Goal: Task Accomplishment & Management: Manage account settings

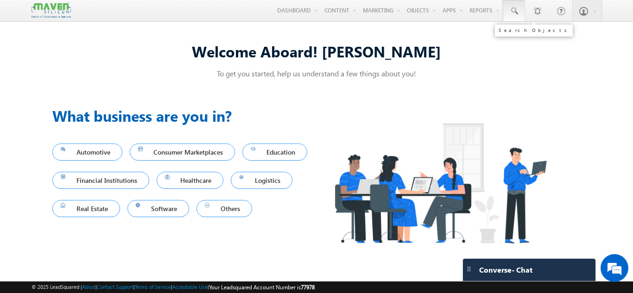
click at [518, 7] on span at bounding box center [513, 10] width 9 height 9
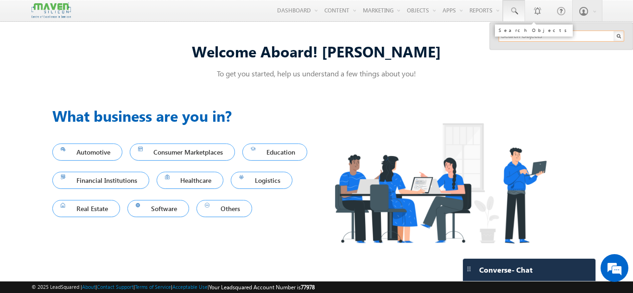
paste input "akshatha0531@gmail.com"
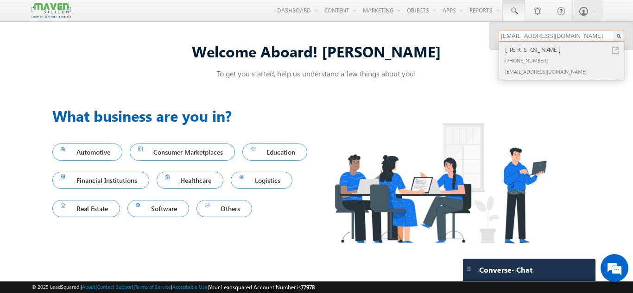
type input "akshatha0531@gmail.com"
click at [556, 49] on div "Akshatha Sridhar" at bounding box center [565, 49] width 124 height 10
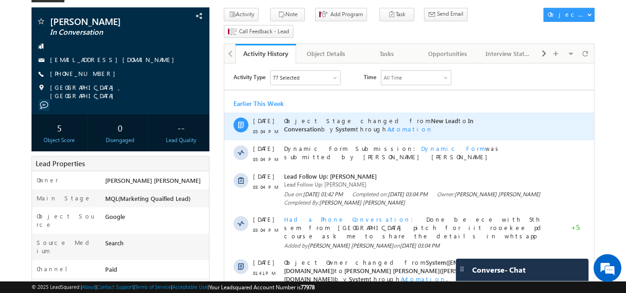
scroll to position [55, 0]
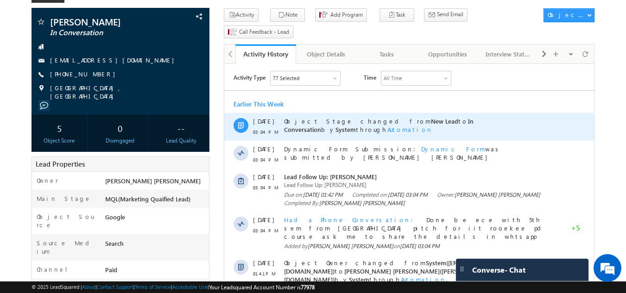
click at [351, 178] on span "Lead Follow Up: Akshatha Sridhar" at bounding box center [419, 177] width 271 height 8
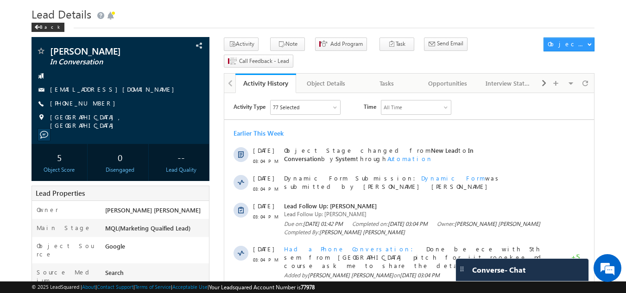
scroll to position [0, 0]
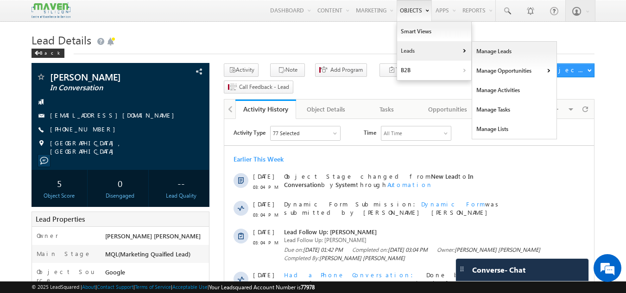
click at [419, 47] on link "Leads" at bounding box center [434, 50] width 74 height 19
click at [479, 52] on link "Manage Leads" at bounding box center [514, 51] width 85 height 19
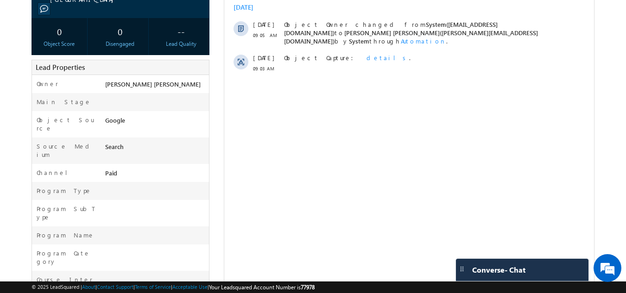
scroll to position [321, 0]
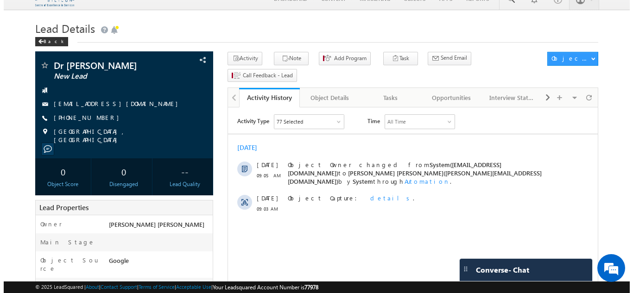
scroll to position [0, 0]
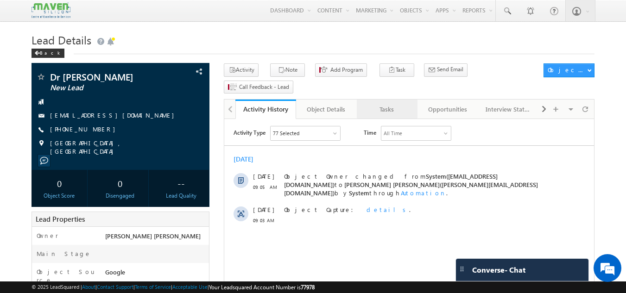
click at [384, 104] on div "Tasks" at bounding box center [386, 109] width 45 height 11
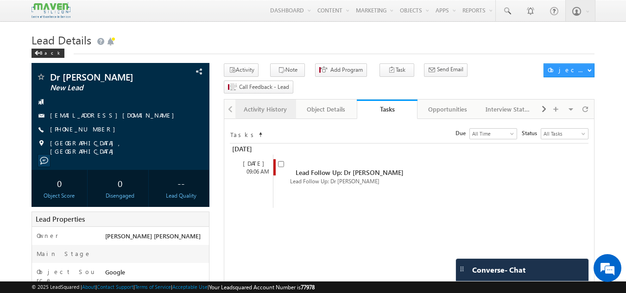
click at [265, 104] on div "Activity History" at bounding box center [265, 109] width 45 height 11
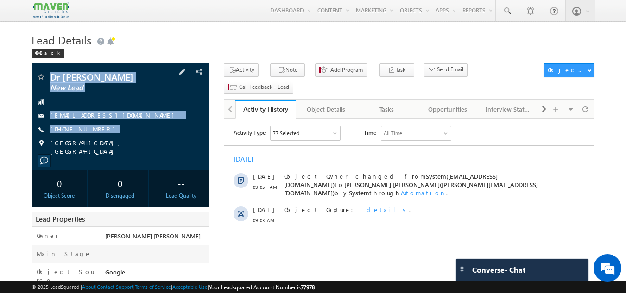
drag, startPoint x: 47, startPoint y: 70, endPoint x: 95, endPoint y: 151, distance: 94.3
click at [95, 151] on div "Dr rajini New Lead rajinivh@gmail.com" at bounding box center [121, 116] width 178 height 107
copy div "Dr rajini New Lead rajinivh@gmail.com +91-8971194617"
click at [142, 89] on span "New Lead" at bounding box center [105, 87] width 110 height 9
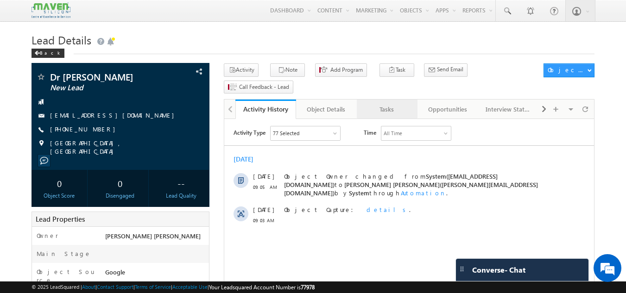
click at [389, 104] on div "Tasks" at bounding box center [386, 109] width 45 height 11
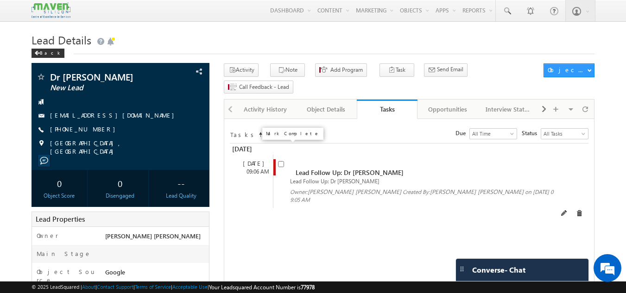
click at [284, 161] on input "checkbox" at bounding box center [281, 164] width 6 height 6
checkbox input "false"
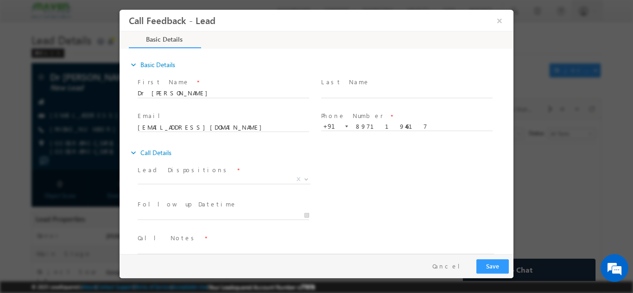
scroll to position [15, 0]
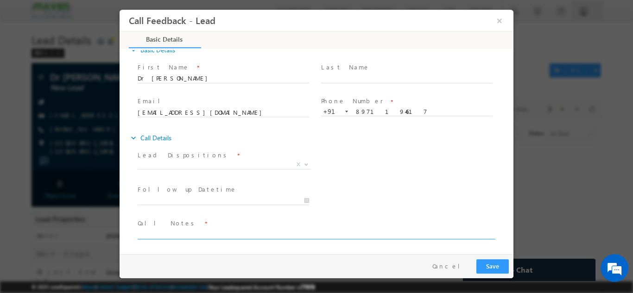
click at [254, 236] on textarea at bounding box center [316, 233] width 356 height 11
type textarea "HOD of rnsit not looking fo course want to collaborate with maven for vlsi cour…"
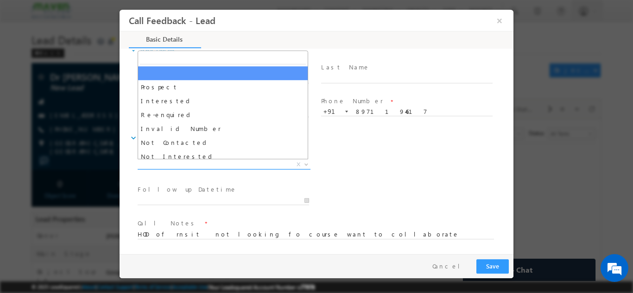
click at [199, 163] on span "X" at bounding box center [224, 164] width 173 height 9
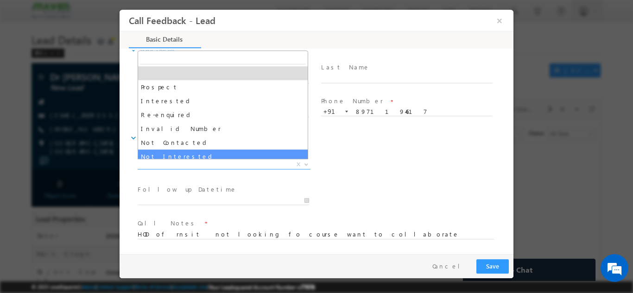
select select "Not Interested"
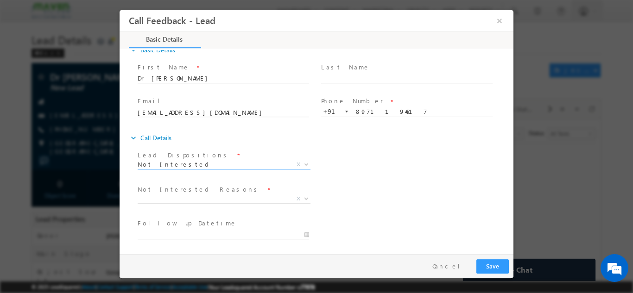
scroll to position [83, 0]
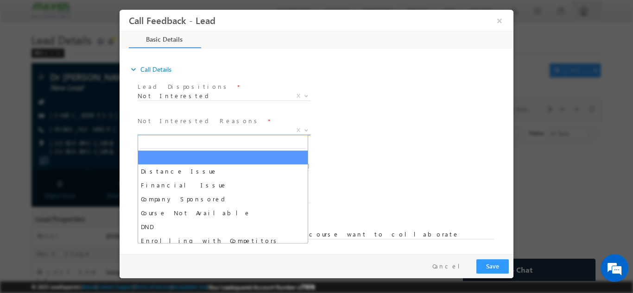
click at [228, 126] on span "X" at bounding box center [224, 130] width 173 height 9
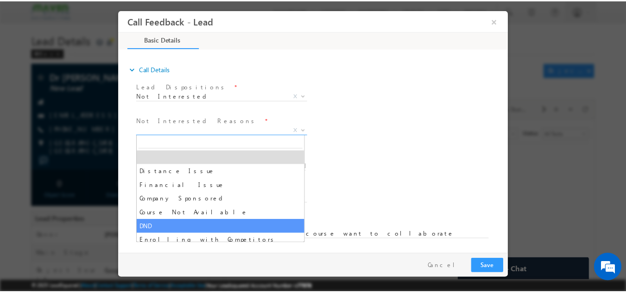
scroll to position [19, 0]
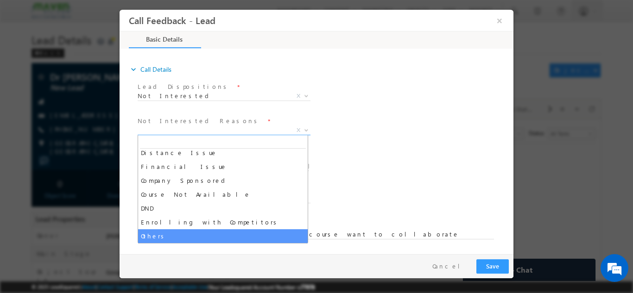
select select "Others"
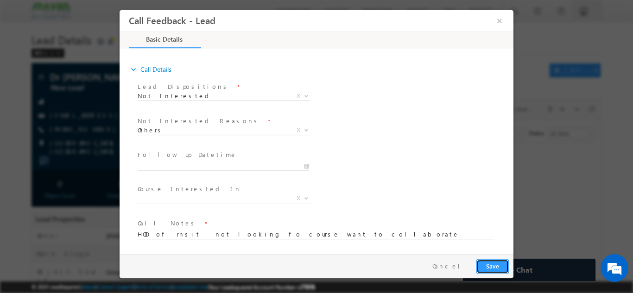
click at [493, 264] on button "Save" at bounding box center [492, 266] width 32 height 14
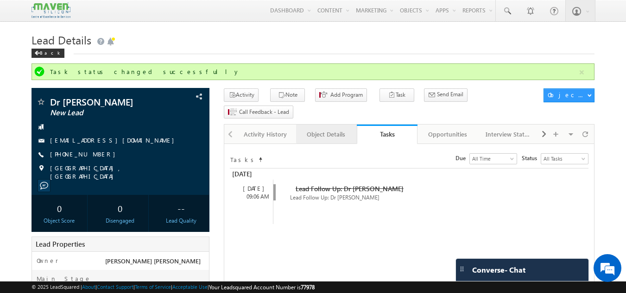
click at [342, 127] on link "Object Details" at bounding box center [326, 134] width 61 height 19
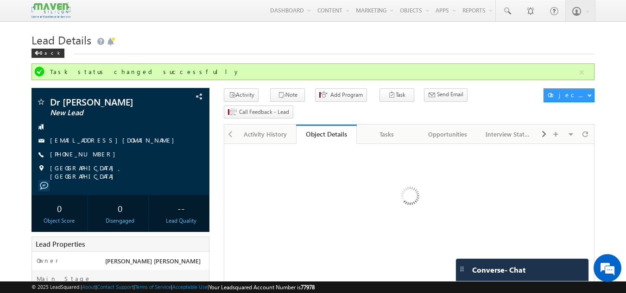
click at [342, 127] on link "Object Details" at bounding box center [326, 134] width 61 height 19
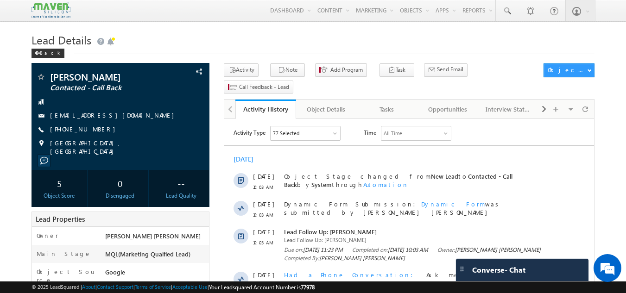
click at [273, 246] on span "10:03 AM" at bounding box center [267, 243] width 28 height 8
click at [377, 104] on div "Tasks" at bounding box center [386, 109] width 45 height 11
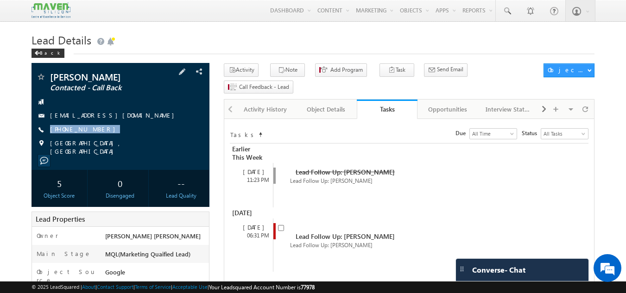
drag, startPoint x: 101, startPoint y: 132, endPoint x: 97, endPoint y: 138, distance: 6.8
click at [97, 138] on div "[PERSON_NAME] Contacted - Call Back [EMAIL_ADDRESS][DOMAIN_NAME] [PHONE_NUMBER]" at bounding box center [120, 113] width 169 height 83
click at [99, 152] on div "[PERSON_NAME] Contacted - Call Back [EMAIL_ADDRESS][DOMAIN_NAME] [PHONE_NUMBER]" at bounding box center [120, 113] width 169 height 83
drag, startPoint x: 104, startPoint y: 130, endPoint x: 94, endPoint y: 133, distance: 10.6
click at [94, 133] on div "+91-9480843663" at bounding box center [120, 129] width 169 height 9
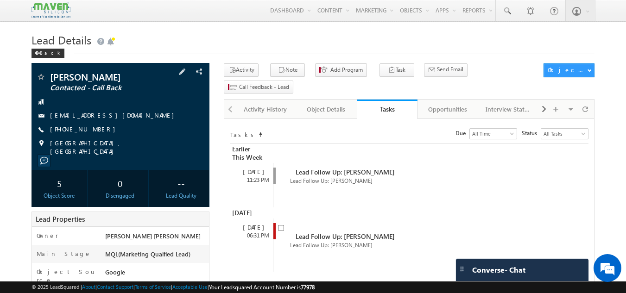
copy div "+91-9480843663"
click at [504, 9] on span at bounding box center [506, 10] width 9 height 9
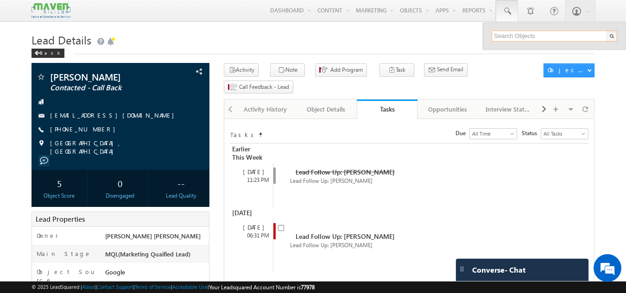
click at [507, 36] on input "text" at bounding box center [555, 36] width 126 height 11
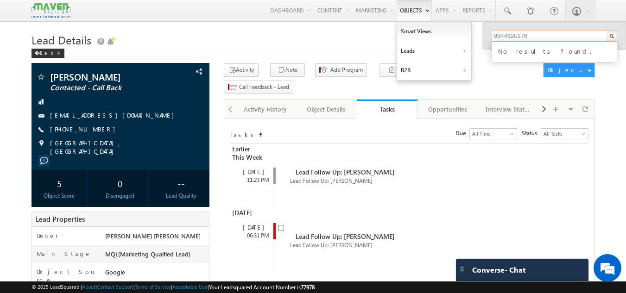
type input "9844620276"
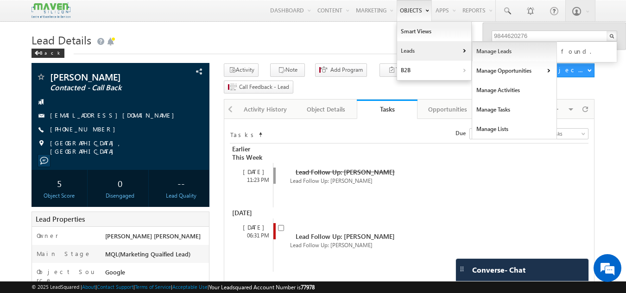
click at [480, 53] on link "Manage Leads" at bounding box center [514, 51] width 85 height 19
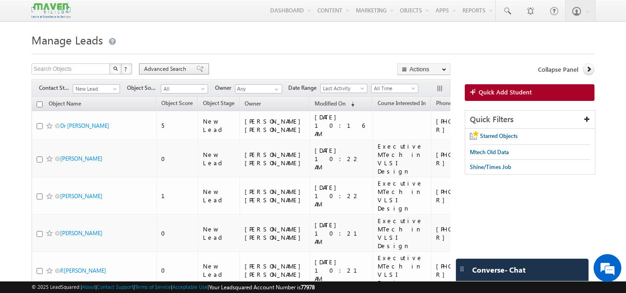
click at [194, 64] on div "Advanced Search" at bounding box center [174, 68] width 70 height 11
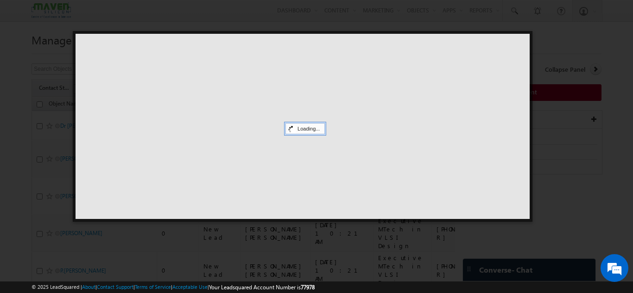
click at [583, 48] on div at bounding box center [316, 146] width 633 height 293
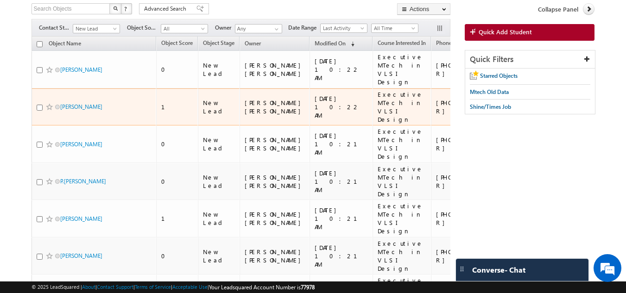
scroll to position [60, 0]
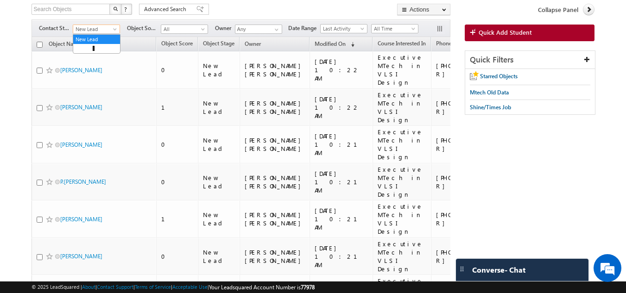
click at [116, 26] on span "New Lead" at bounding box center [95, 29] width 44 height 8
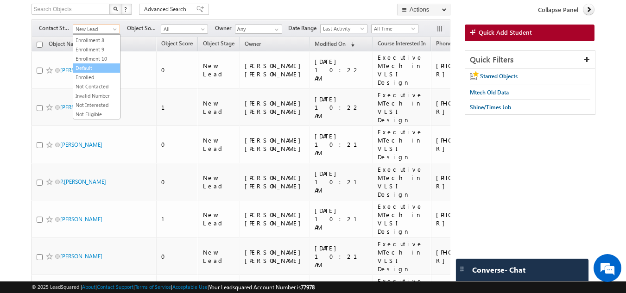
scroll to position [0, 0]
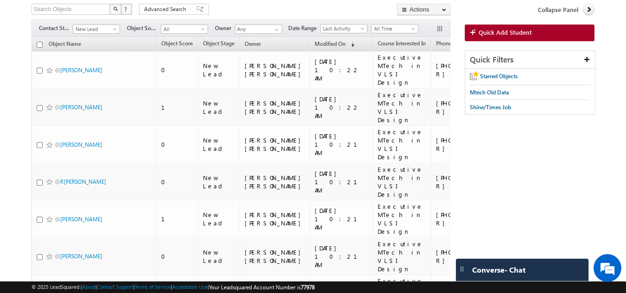
click at [224, 5] on div "Search Objects X ? 461 results found Advanced Search Advanced Search Advanced s…" at bounding box center [241, 10] width 419 height 13
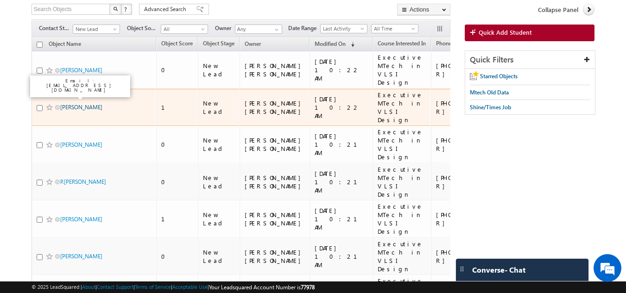
click at [72, 104] on link "Anshul" at bounding box center [81, 107] width 42 height 7
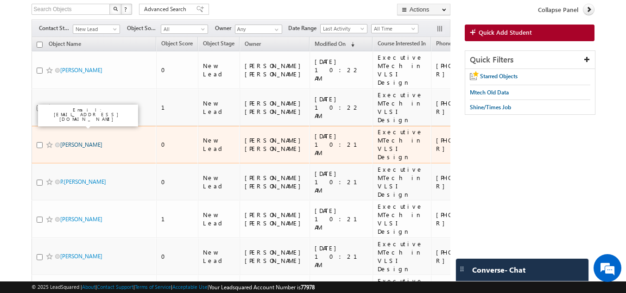
click at [74, 141] on link "Prachi Jatav" at bounding box center [81, 144] width 42 height 7
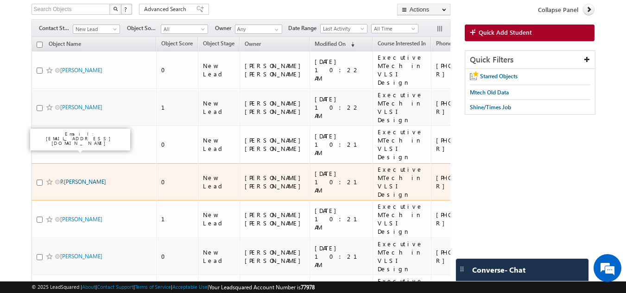
click at [79, 178] on link "P.Sanjeev Kumar" at bounding box center [83, 181] width 46 height 7
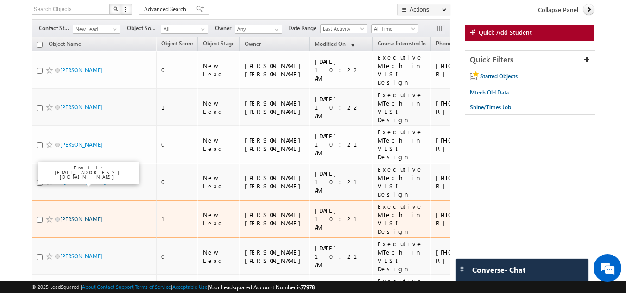
click at [84, 216] on link "Soumya Dengi" at bounding box center [81, 219] width 42 height 7
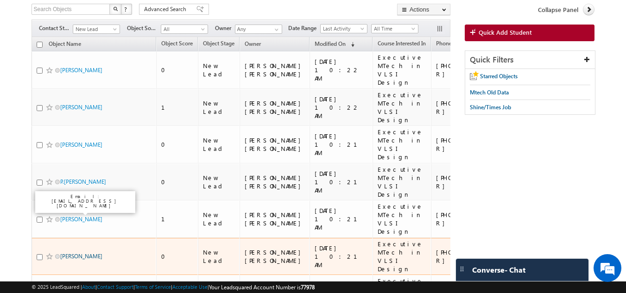
click at [82, 253] on link "Navya Borra" at bounding box center [81, 256] width 42 height 7
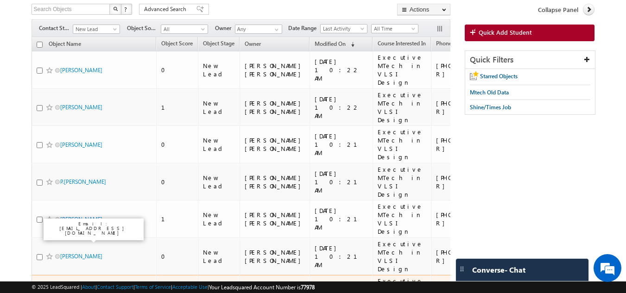
click at [84, 284] on link "Benedicta Sheela Nancy.M" at bounding box center [84, 296] width 49 height 25
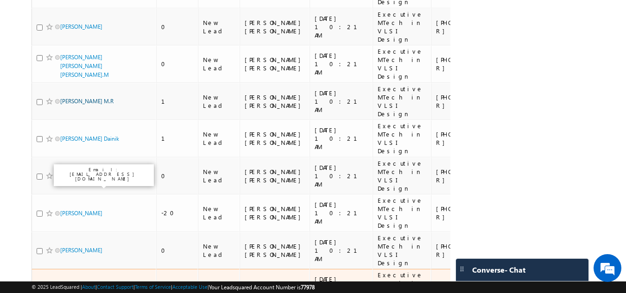
scroll to position [301, 0]
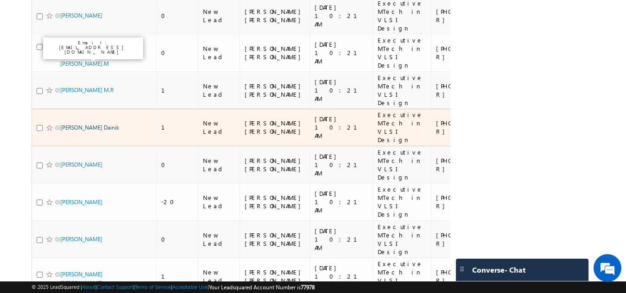
click at [67, 124] on link "Prajapati Dainik" at bounding box center [89, 127] width 59 height 7
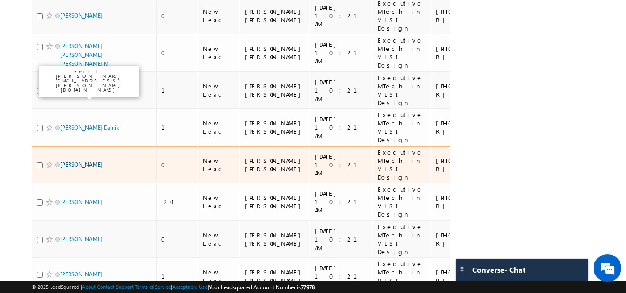
click at [76, 161] on link "Ashiya B Siraj" at bounding box center [81, 164] width 42 height 7
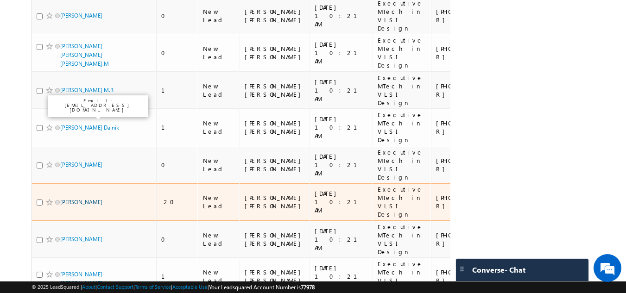
click at [81, 199] on link "Patil Shweta Bharat" at bounding box center [81, 202] width 42 height 7
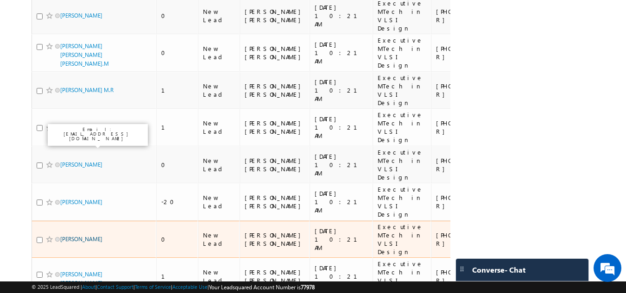
click at [82, 236] on link "Krishna Ganesh Rathod" at bounding box center [81, 239] width 42 height 7
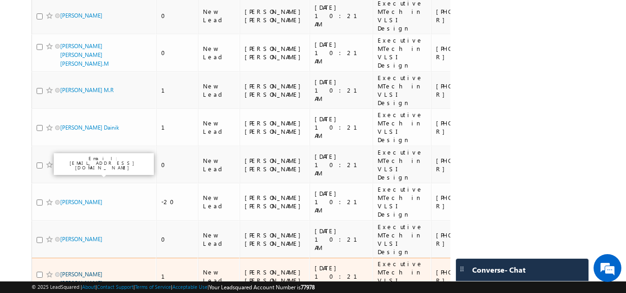
click at [85, 271] on link "Siva Kumar Dilipkumar" at bounding box center [81, 279] width 42 height 16
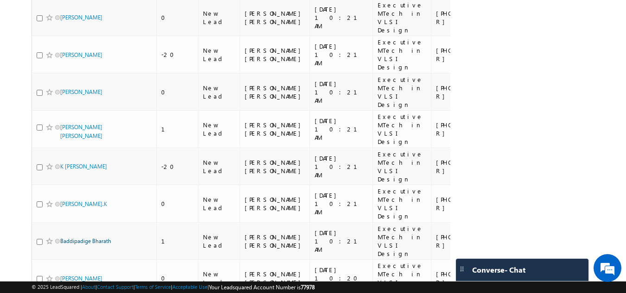
scroll to position [449, 0]
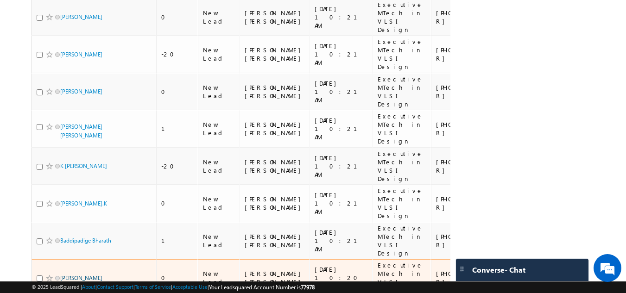
click at [75, 275] on link "Dhanishkumar V" at bounding box center [81, 278] width 42 height 7
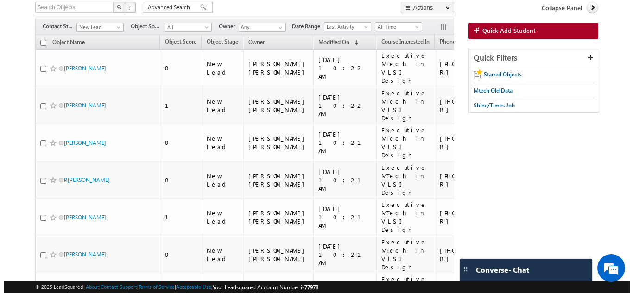
scroll to position [0, 0]
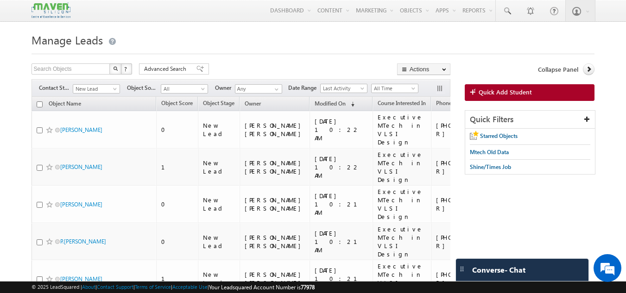
click at [488, 92] on span "Quick Add Student" at bounding box center [505, 92] width 53 height 8
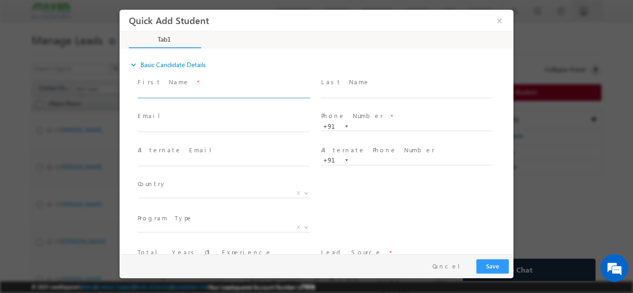
click at [208, 89] on span at bounding box center [228, 93] width 180 height 10
click at [208, 89] on input "text" at bounding box center [223, 93] width 171 height 9
paste input "Chandan Kumar Yadav"
type input "Chandan Kumar Yadav"
click at [353, 126] on input "text" at bounding box center [406, 126] width 171 height 9
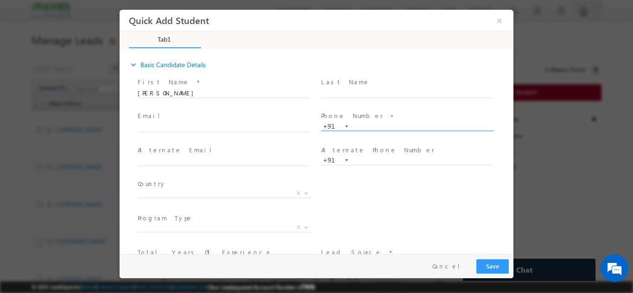
paste input "8294581893"
type input "8294581893"
click at [260, 123] on input "text" at bounding box center [223, 127] width 171 height 9
paste input "cy9481810@gmail.com"
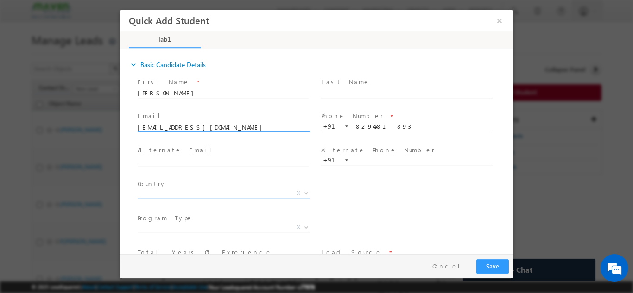
type input "cy9481810@gmail.com"
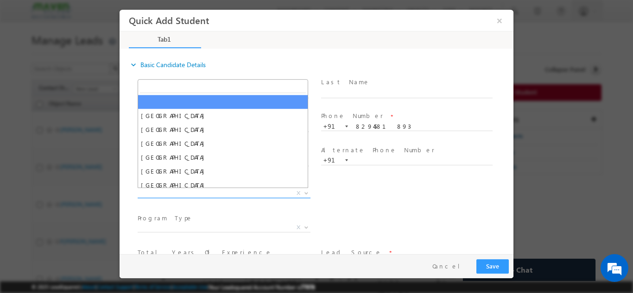
click at [265, 191] on span "X" at bounding box center [224, 193] width 173 height 9
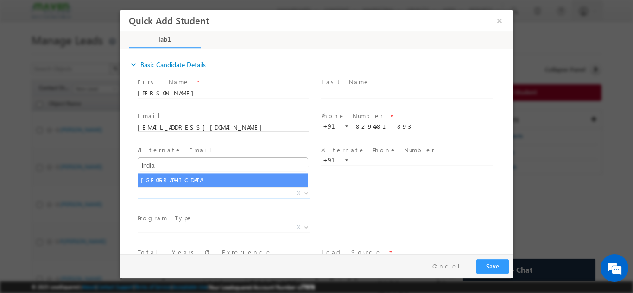
type input "india"
select select "[GEOGRAPHIC_DATA]"
select select
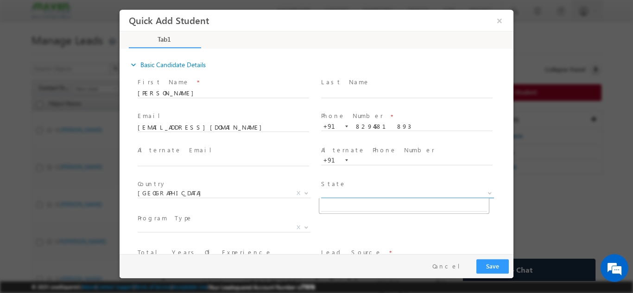
click at [369, 191] on span "X" at bounding box center [407, 193] width 173 height 9
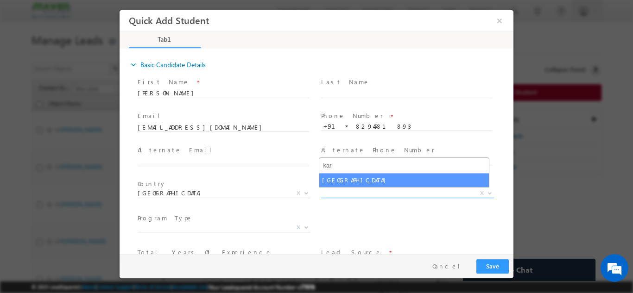
type input "kar"
select select "Karnataka"
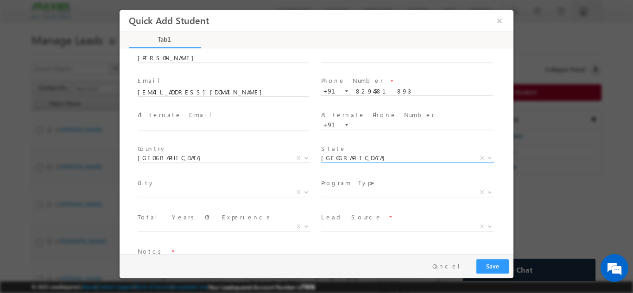
scroll to position [36, 0]
click at [222, 192] on span "X" at bounding box center [224, 191] width 173 height 9
click at [376, 179] on span "Program Type *" at bounding box center [406, 182] width 171 height 10
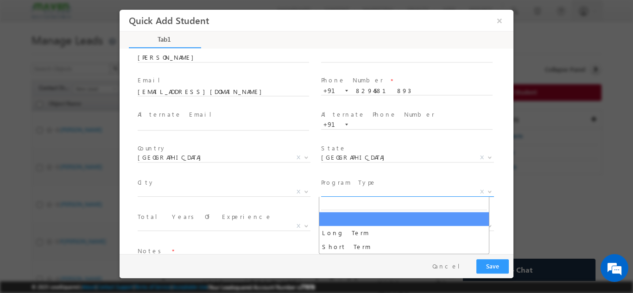
click at [371, 190] on span "X" at bounding box center [407, 191] width 173 height 9
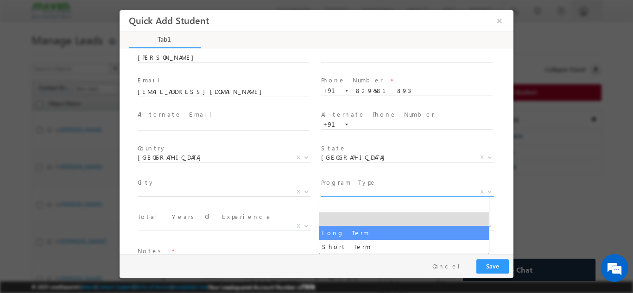
select select "Long Term"
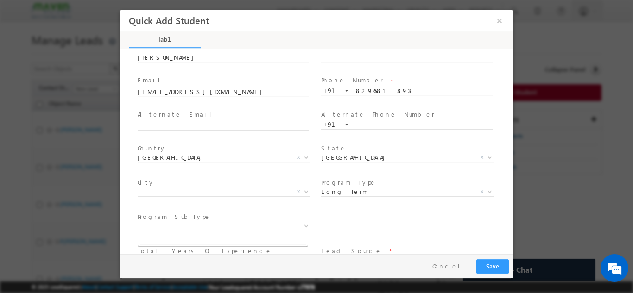
click at [226, 224] on span "X" at bounding box center [224, 226] width 173 height 9
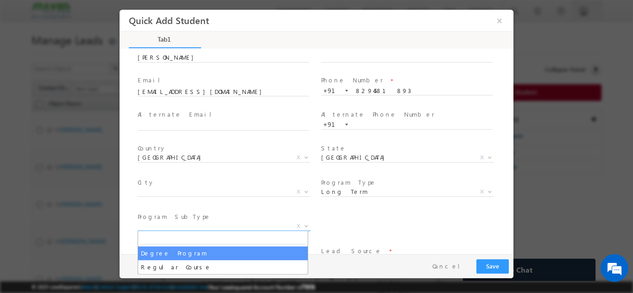
select select "Degree Program"
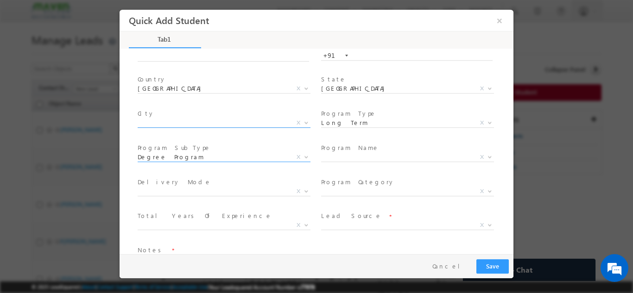
scroll to position [105, 0]
click at [353, 158] on span "X" at bounding box center [407, 156] width 173 height 9
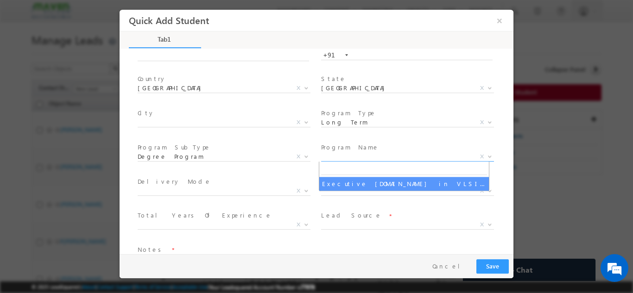
select select "Executive M.Tech in VLSI Design"
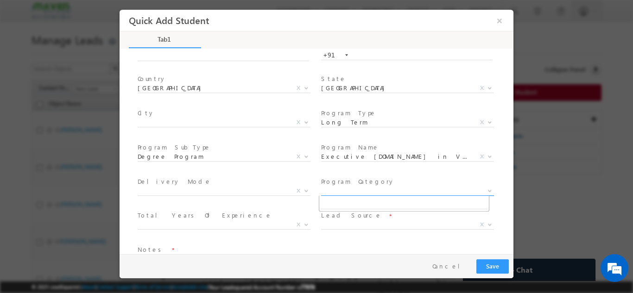
click at [336, 190] on span "X" at bounding box center [407, 190] width 173 height 9
click at [225, 216] on span "Total Years Of Experience *" at bounding box center [223, 216] width 171 height 10
click at [331, 227] on span "X" at bounding box center [407, 224] width 173 height 9
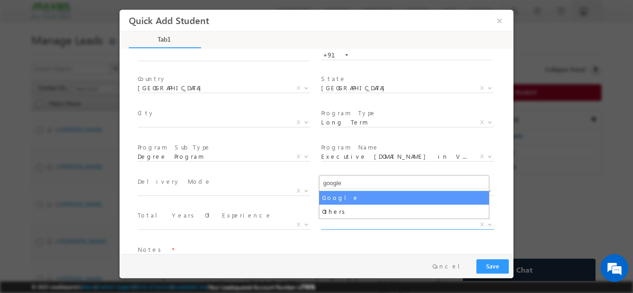
type input "google"
select select "Google"
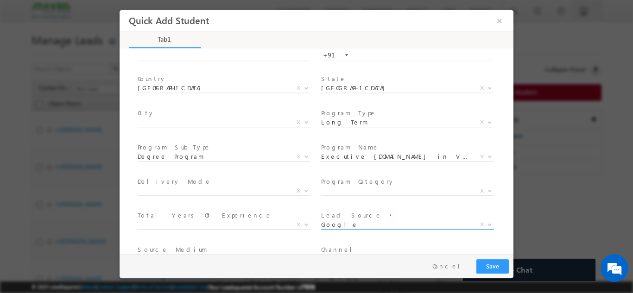
scroll to position [166, 0]
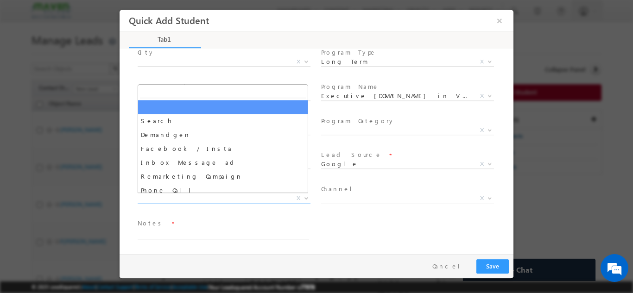
click at [258, 196] on span "X" at bounding box center [224, 198] width 173 height 9
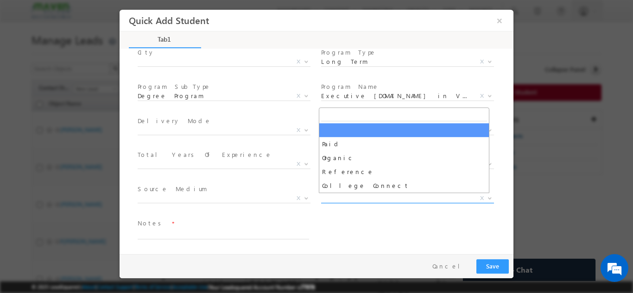
click at [357, 195] on span "X" at bounding box center [407, 198] width 173 height 9
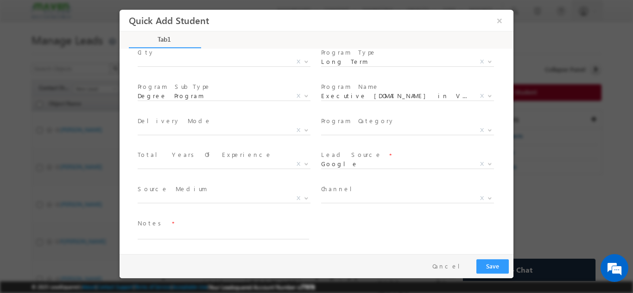
click at [363, 211] on span at bounding box center [406, 209] width 171 height 10
click at [272, 230] on textarea at bounding box center [223, 233] width 171 height 11
type textarea "n"
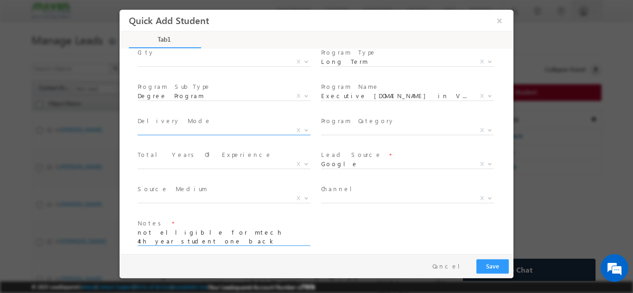
type textarea "not elligible for mtech 4th year student one back log is there not interested f…"
click at [258, 127] on span "X" at bounding box center [224, 130] width 173 height 9
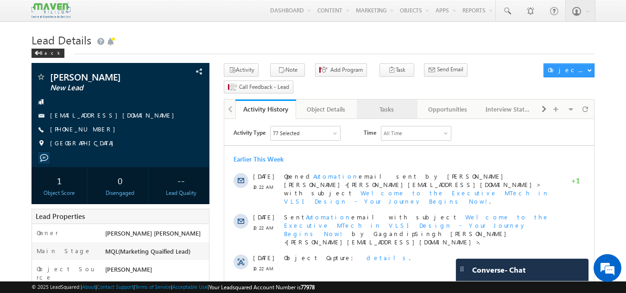
click at [389, 101] on link "Tasks" at bounding box center [387, 109] width 61 height 19
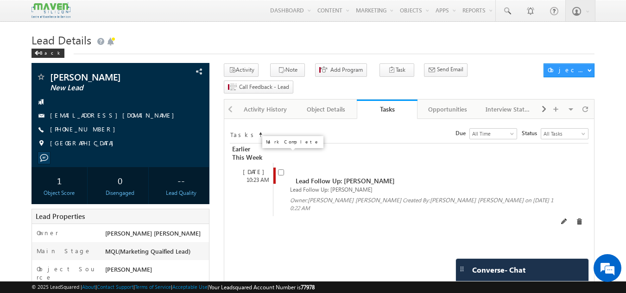
click at [280, 170] on input "checkbox" at bounding box center [281, 173] width 6 height 6
checkbox input "false"
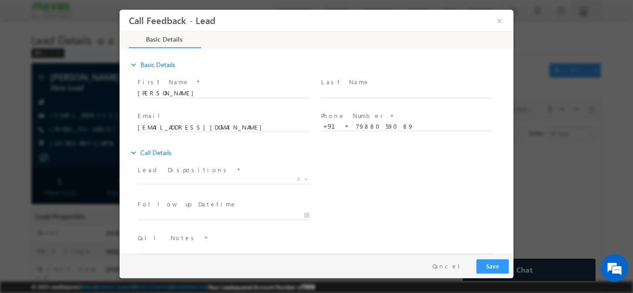
scroll to position [15, 0]
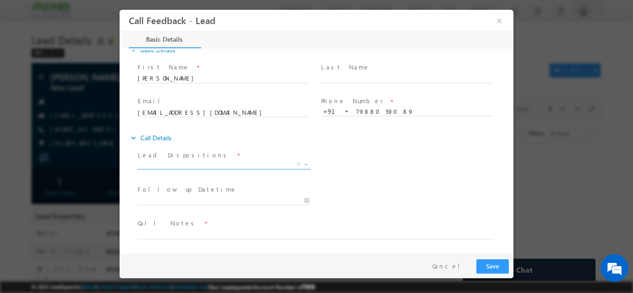
click at [244, 161] on span "X" at bounding box center [224, 164] width 173 height 9
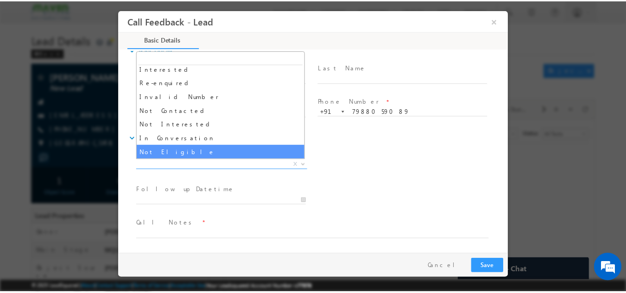
scroll to position [32, 0]
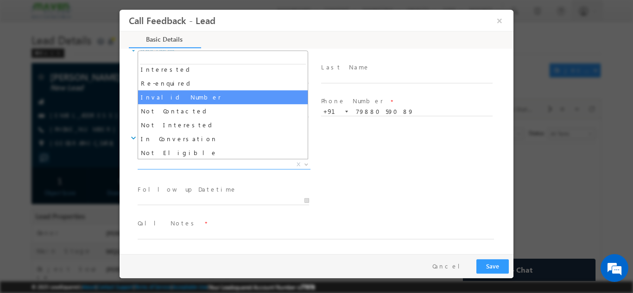
select select "Invalid Number"
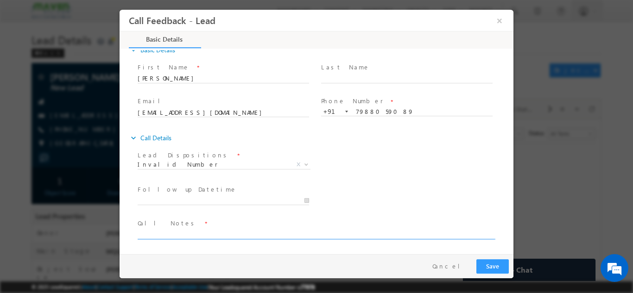
click at [209, 231] on textarea at bounding box center [316, 233] width 356 height 11
type textarea "wrong number"
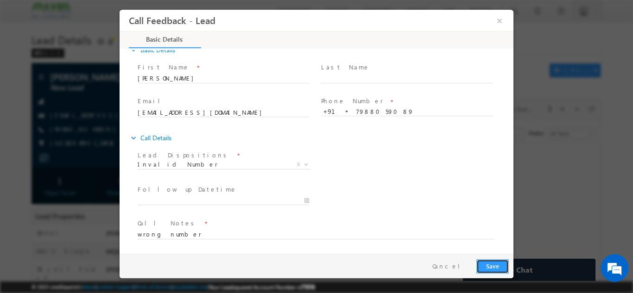
click at [497, 261] on button "Save" at bounding box center [492, 266] width 32 height 14
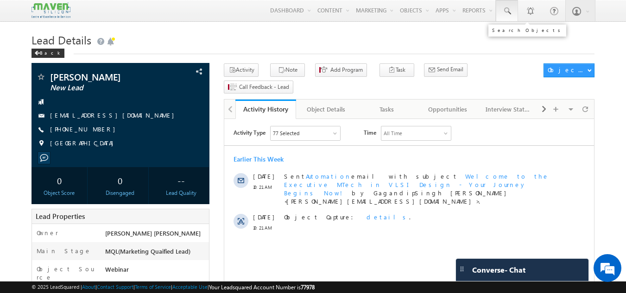
click at [513, 11] on link at bounding box center [507, 10] width 22 height 21
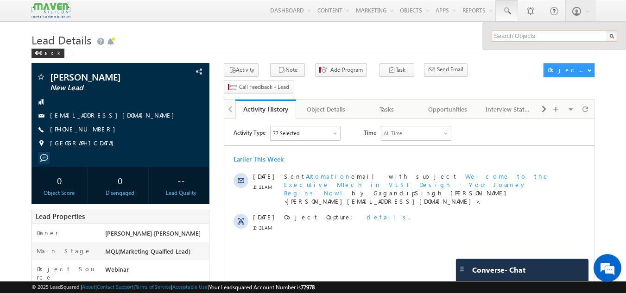
click at [513, 33] on input "text" at bounding box center [555, 36] width 126 height 11
type input "9588129962"
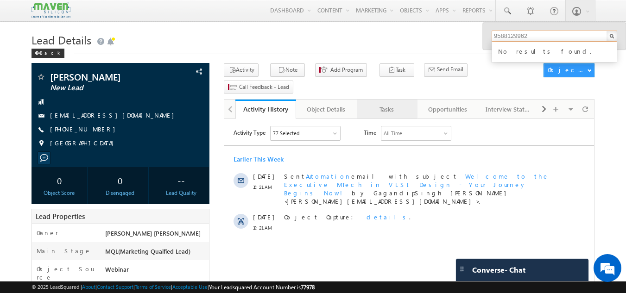
click at [387, 104] on div "Tasks" at bounding box center [386, 109] width 45 height 11
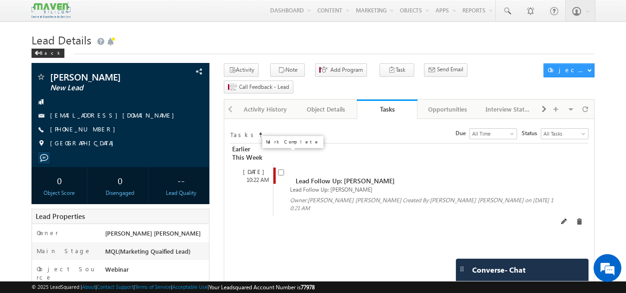
click at [280, 170] on input "checkbox" at bounding box center [281, 173] width 6 height 6
checkbox input "false"
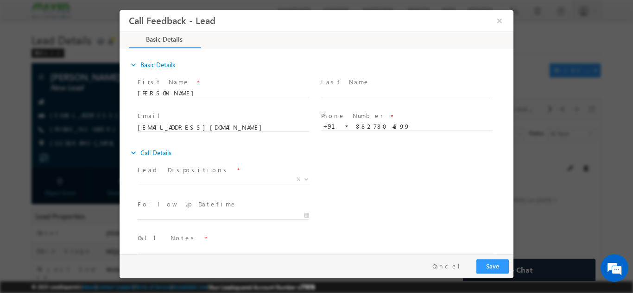
scroll to position [15, 0]
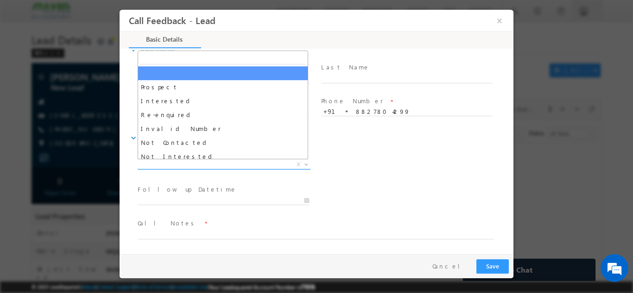
click at [266, 161] on span "X" at bounding box center [224, 164] width 173 height 9
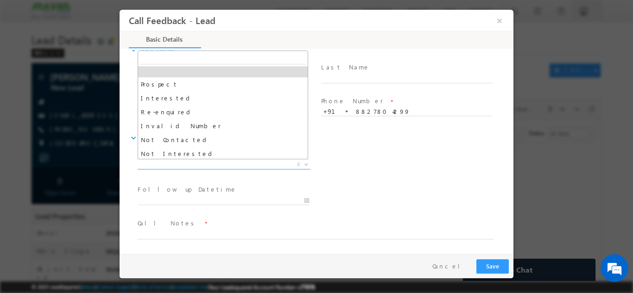
scroll to position [0, 0]
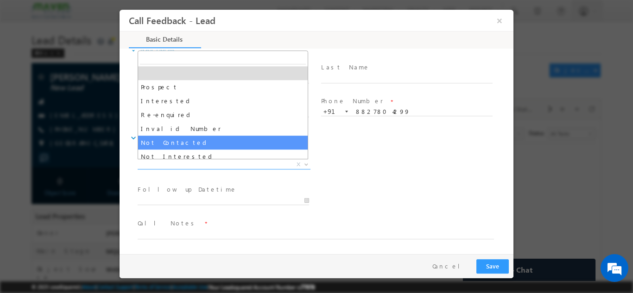
select select "Not Contacted"
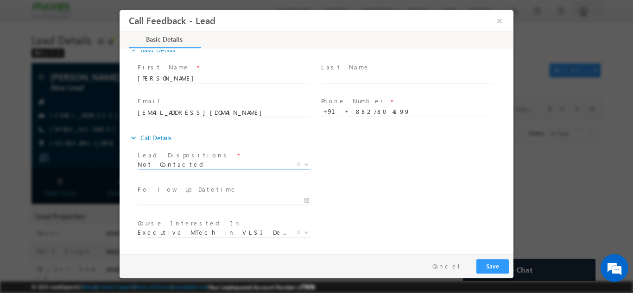
scroll to position [49, 0]
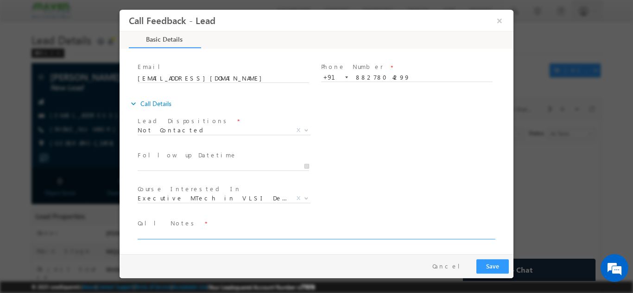
click at [228, 237] on textarea at bounding box center [316, 233] width 356 height 11
type textarea "dnp"
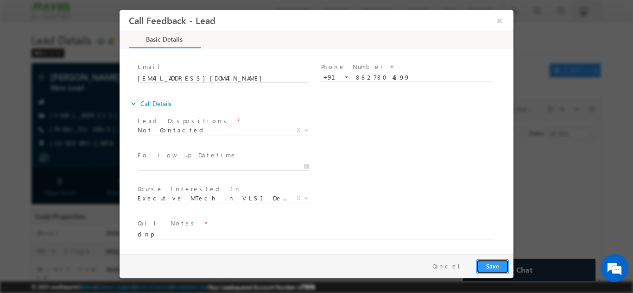
click at [490, 262] on button "Save" at bounding box center [492, 266] width 32 height 14
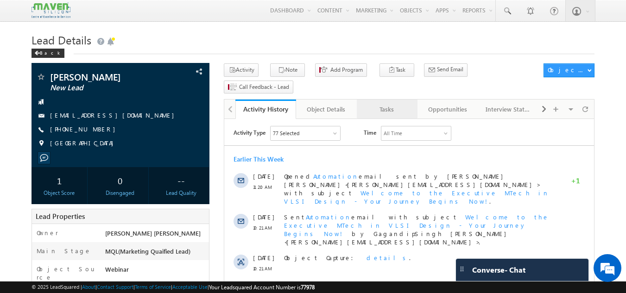
click at [386, 104] on div "Tasks" at bounding box center [386, 109] width 45 height 11
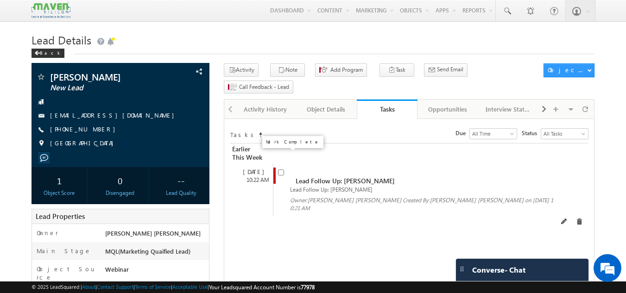
click at [279, 170] on input "checkbox" at bounding box center [281, 173] width 6 height 6
checkbox input "false"
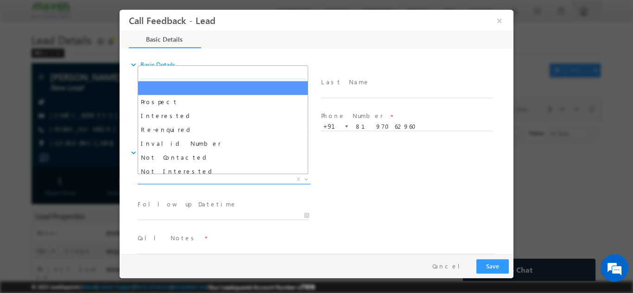
click at [215, 175] on span "X" at bounding box center [224, 179] width 173 height 9
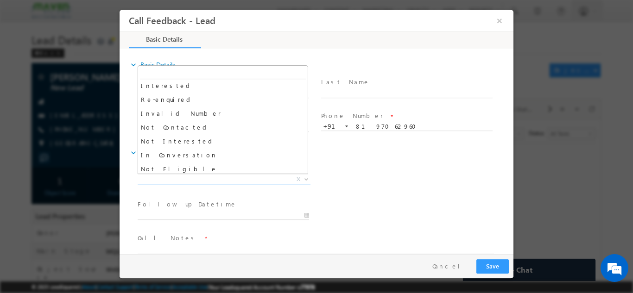
scroll to position [30, 0]
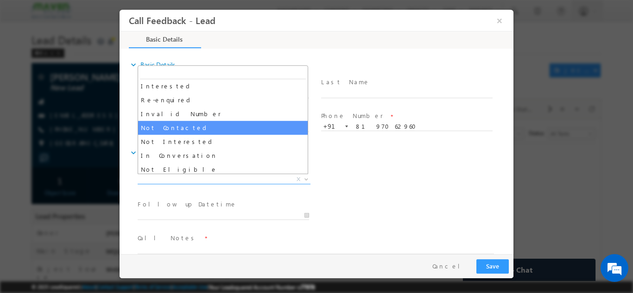
select select "Not Contacted"
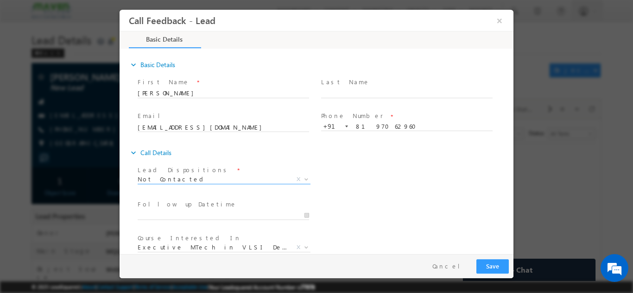
scroll to position [49, 0]
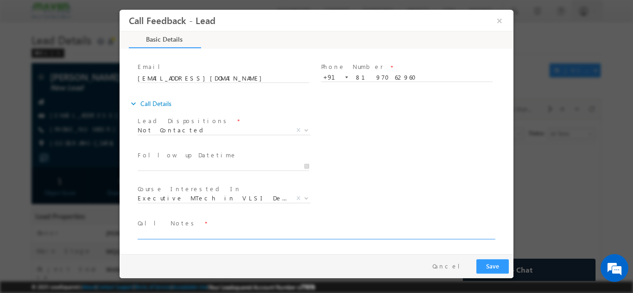
click at [224, 236] on textarea at bounding box center [316, 233] width 356 height 11
type textarea "dnp"
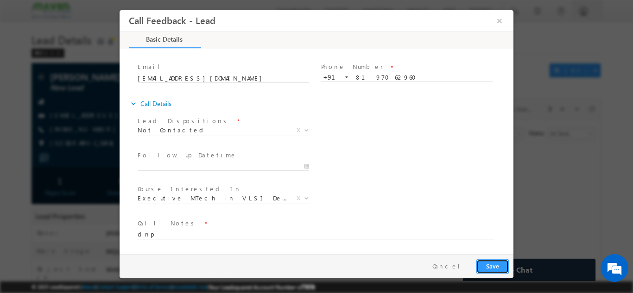
click at [489, 263] on button "Save" at bounding box center [492, 266] width 32 height 14
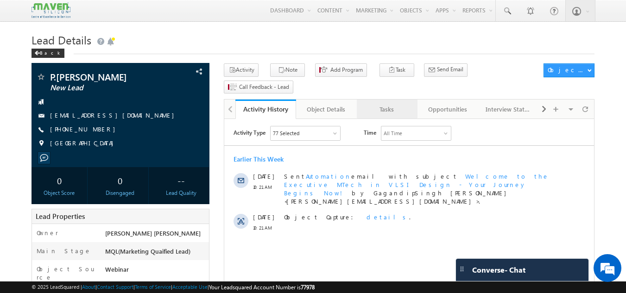
click at [376, 104] on div "Tasks" at bounding box center [386, 109] width 45 height 11
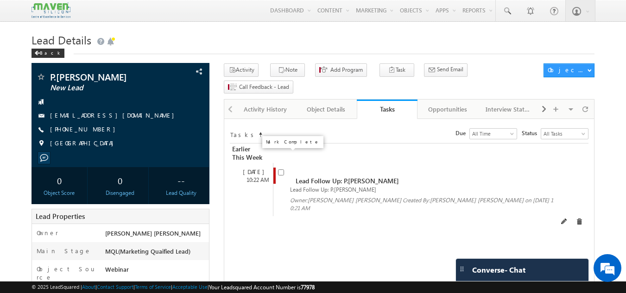
click at [283, 170] on input "checkbox" at bounding box center [281, 173] width 6 height 6
checkbox input "false"
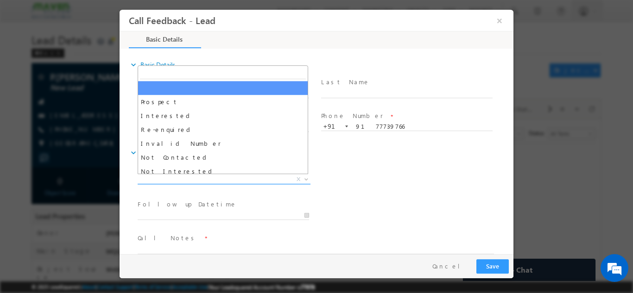
click at [227, 181] on span "X" at bounding box center [224, 179] width 173 height 9
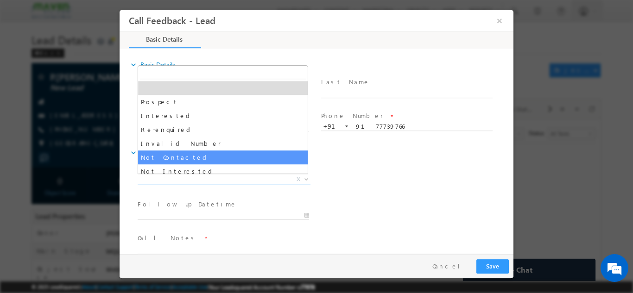
select select "Not Contacted"
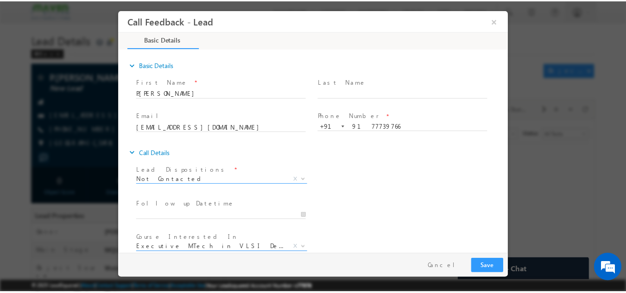
scroll to position [49, 0]
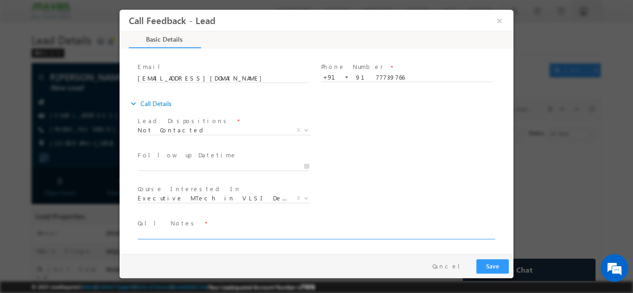
click at [256, 238] on textarea at bounding box center [316, 233] width 356 height 11
type textarea "dnp"
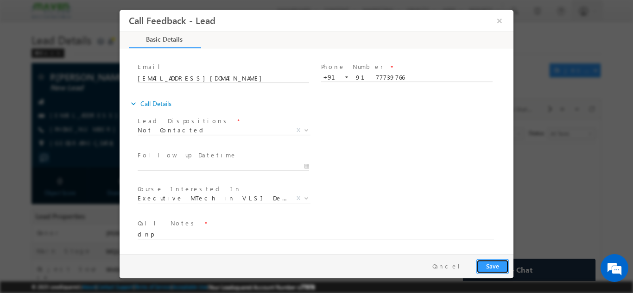
click at [496, 264] on button "Save" at bounding box center [492, 266] width 32 height 14
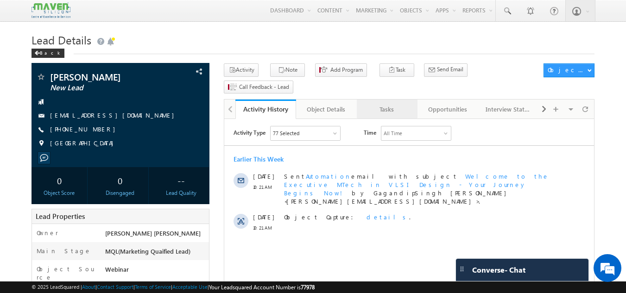
click at [383, 104] on div "Tasks" at bounding box center [386, 109] width 45 height 11
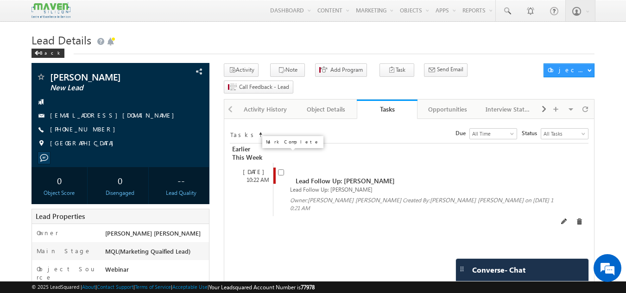
click at [283, 170] on input "checkbox" at bounding box center [281, 173] width 6 height 6
checkbox input "false"
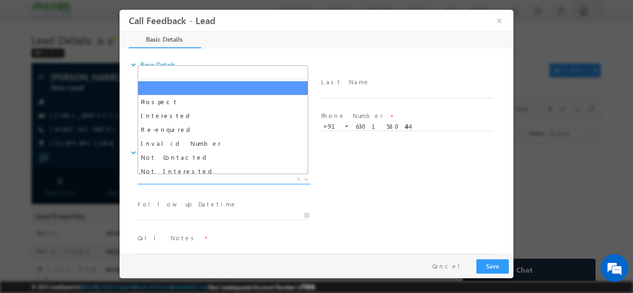
click at [233, 177] on span "X" at bounding box center [224, 179] width 173 height 9
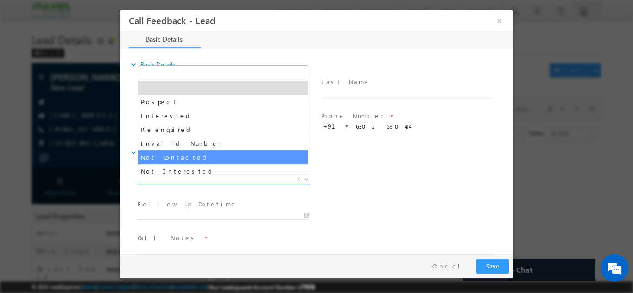
select select "Not Contacted"
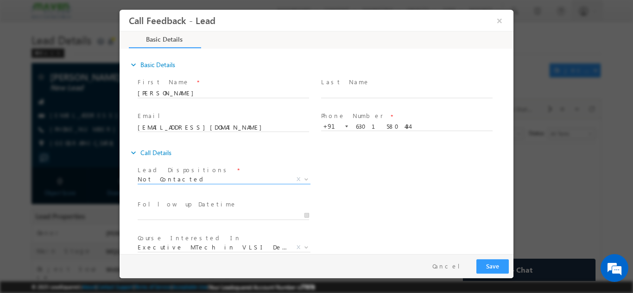
scroll to position [49, 0]
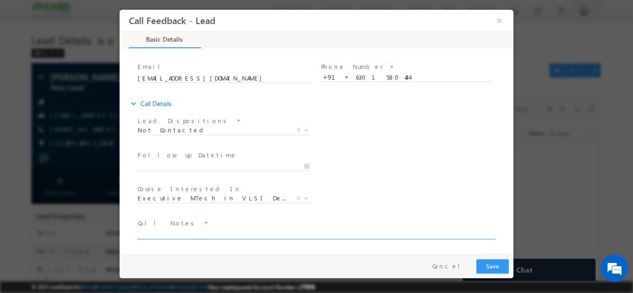
click at [209, 231] on textarea at bounding box center [316, 233] width 356 height 11
type textarea "swo"
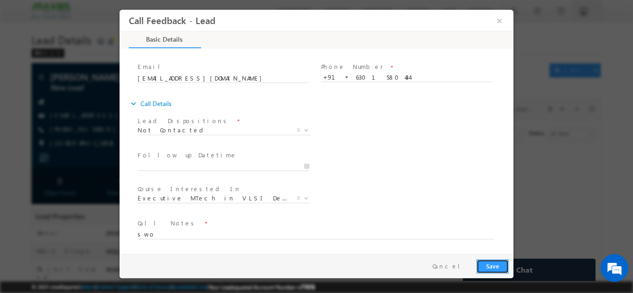
click at [501, 260] on button "Save" at bounding box center [492, 266] width 32 height 14
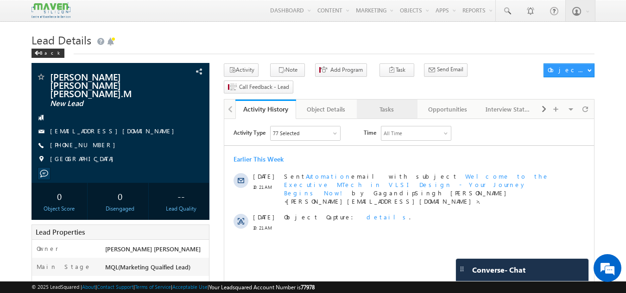
click at [388, 104] on div "Tasks" at bounding box center [386, 109] width 45 height 11
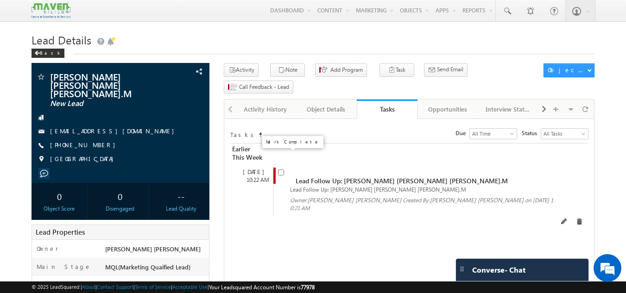
click at [280, 170] on input "checkbox" at bounding box center [281, 173] width 6 height 6
checkbox input "false"
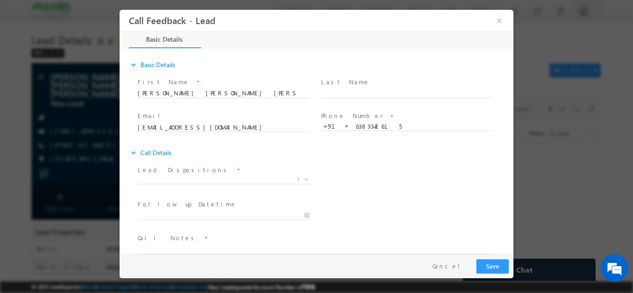
scroll to position [15, 0]
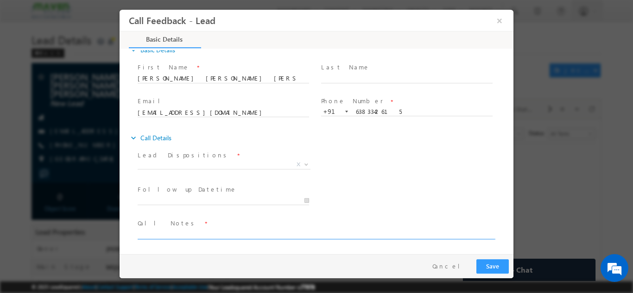
click at [249, 234] on textarea at bounding box center [316, 233] width 356 height 11
type textarea "dnp"
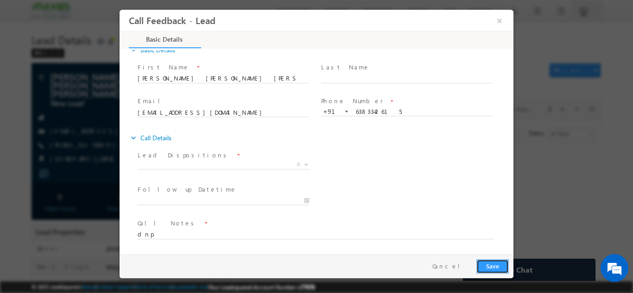
click at [490, 259] on button "Save" at bounding box center [492, 266] width 32 height 14
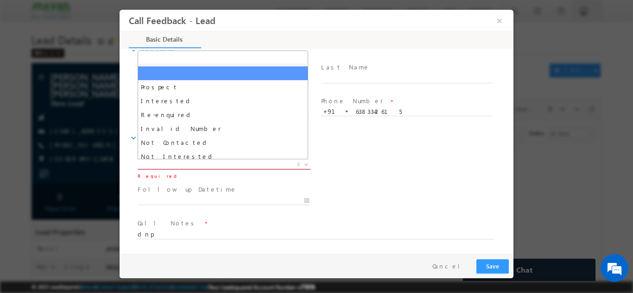
click at [224, 167] on span "X" at bounding box center [224, 164] width 173 height 9
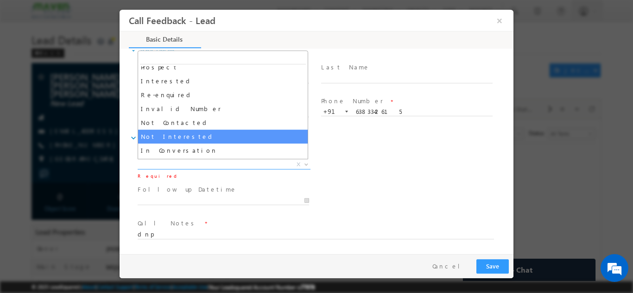
scroll to position [20, 0]
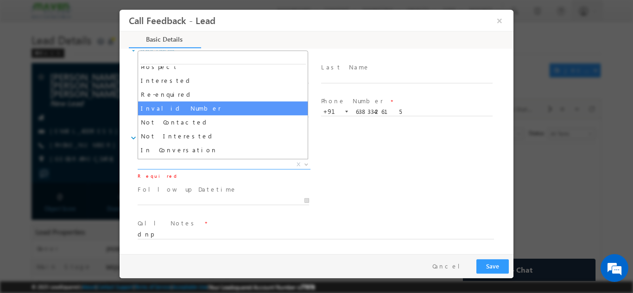
select select "Invalid Number"
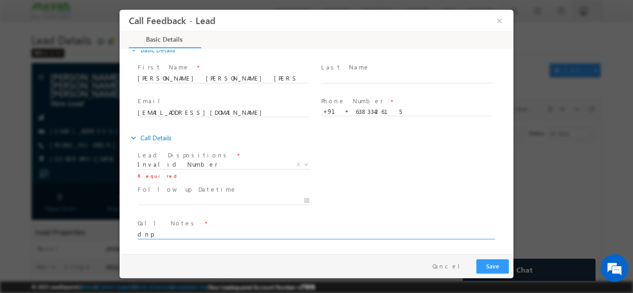
click at [158, 238] on textarea "dnp" at bounding box center [316, 233] width 356 height 11
type textarea "d"
type textarea "call not going"
click at [483, 264] on button "Save" at bounding box center [492, 266] width 32 height 14
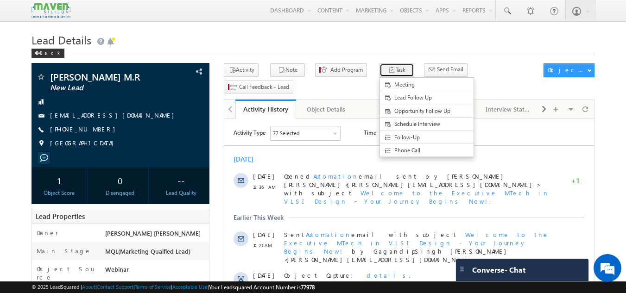
click at [390, 77] on button "Task" at bounding box center [397, 69] width 35 height 13
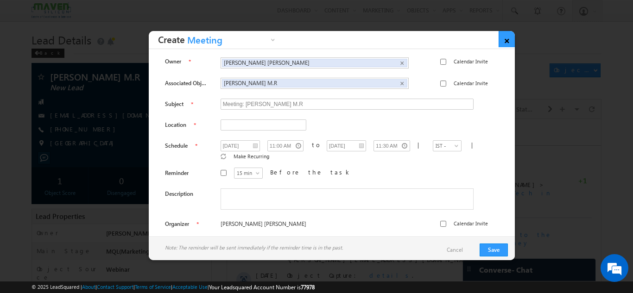
click at [506, 44] on link "×" at bounding box center [507, 39] width 16 height 16
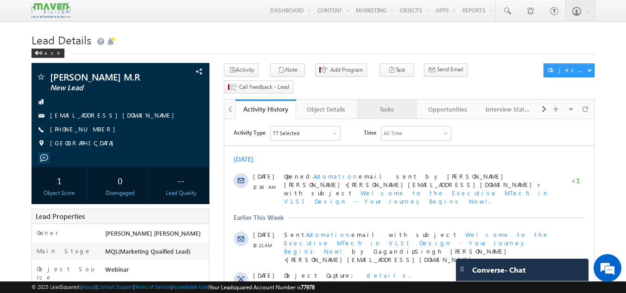
click at [391, 104] on div "Tasks" at bounding box center [386, 109] width 45 height 11
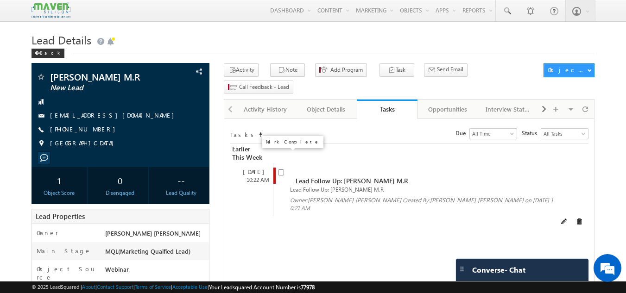
click at [279, 170] on input "checkbox" at bounding box center [281, 173] width 6 height 6
checkbox input "false"
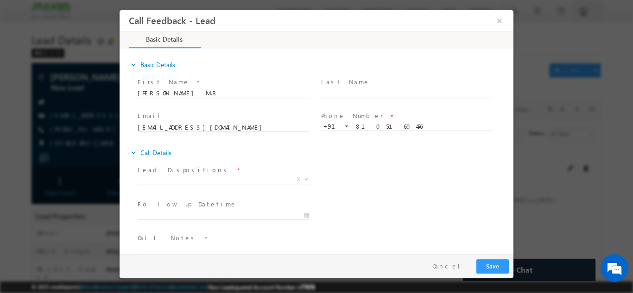
scroll to position [15, 0]
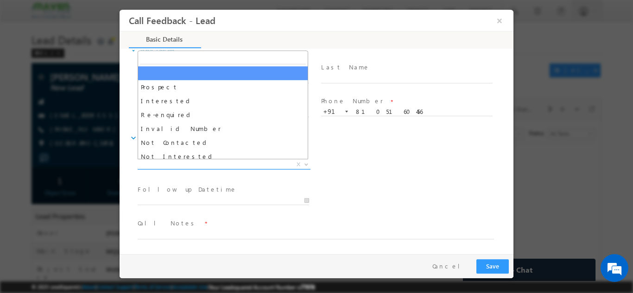
click at [262, 164] on span "X" at bounding box center [224, 164] width 173 height 9
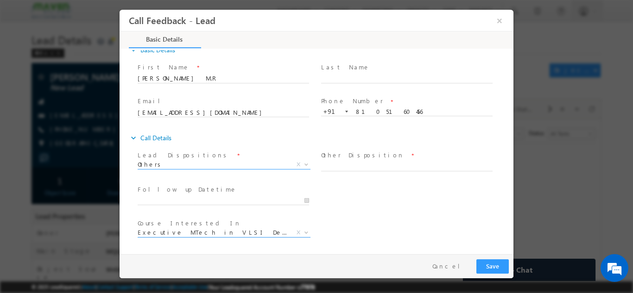
scroll to position [49, 0]
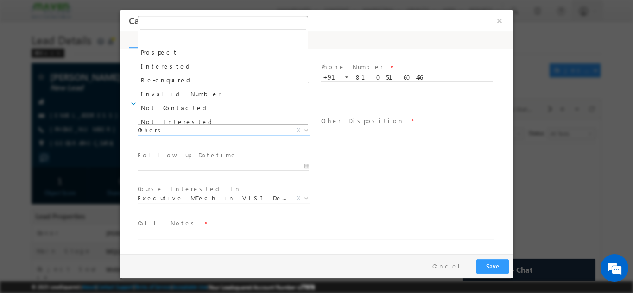
click at [211, 130] on span "Others" at bounding box center [213, 130] width 151 height 8
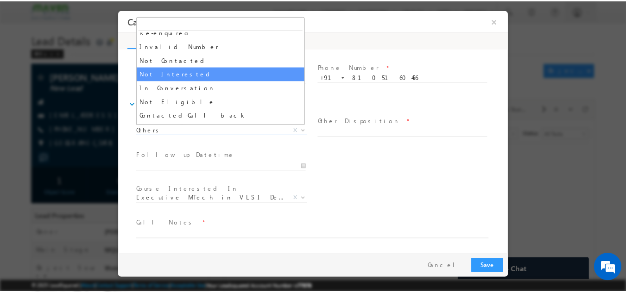
scroll to position [48, 0]
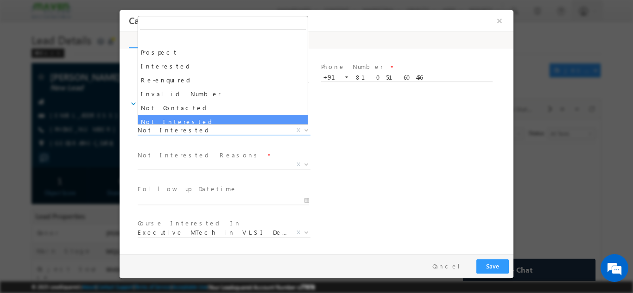
click at [188, 127] on span "Not Interested" at bounding box center [213, 130] width 151 height 8
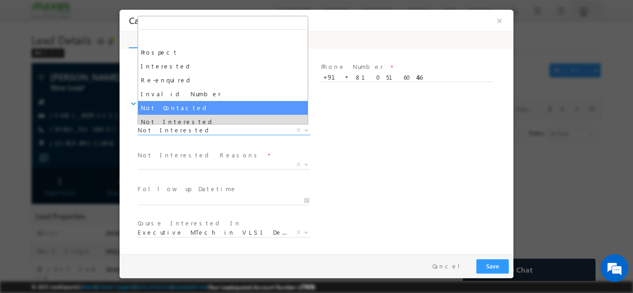
select select "Not Contacted"
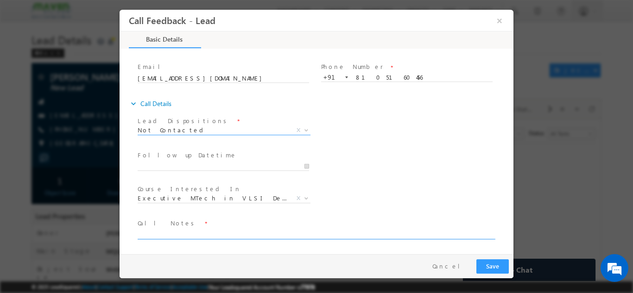
click at [186, 235] on textarea at bounding box center [316, 233] width 356 height 11
type textarea "dnp"
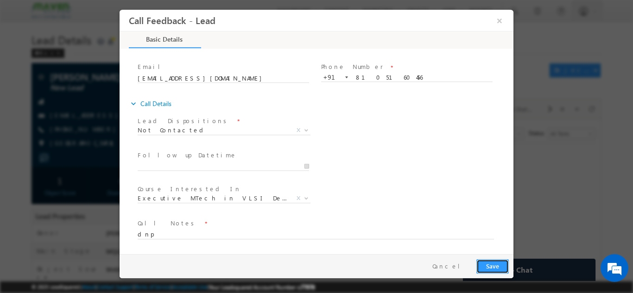
click at [495, 263] on button "Save" at bounding box center [492, 266] width 32 height 14
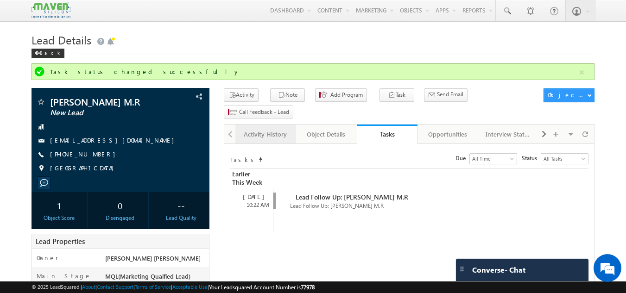
click at [267, 125] on link "Activity History" at bounding box center [265, 134] width 61 height 19
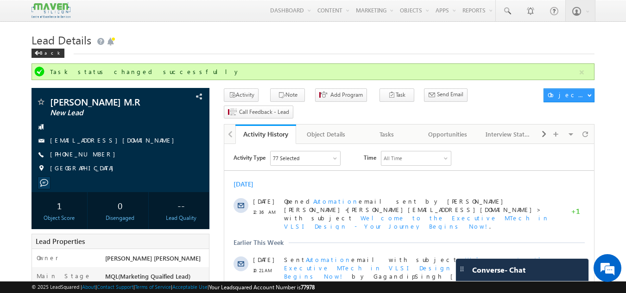
click at [265, 125] on link "Activity History" at bounding box center [265, 134] width 61 height 19
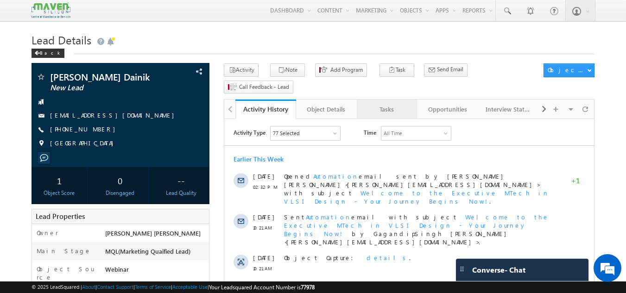
click at [386, 104] on div "Tasks" at bounding box center [386, 109] width 45 height 11
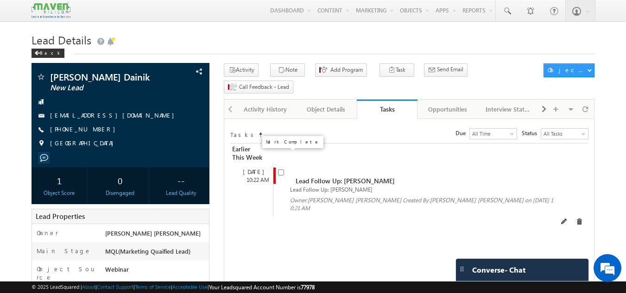
click at [283, 170] on input "checkbox" at bounding box center [281, 173] width 6 height 6
checkbox input "false"
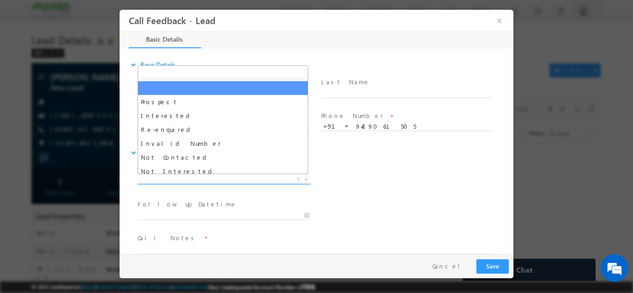
click at [238, 180] on span "X" at bounding box center [224, 179] width 173 height 9
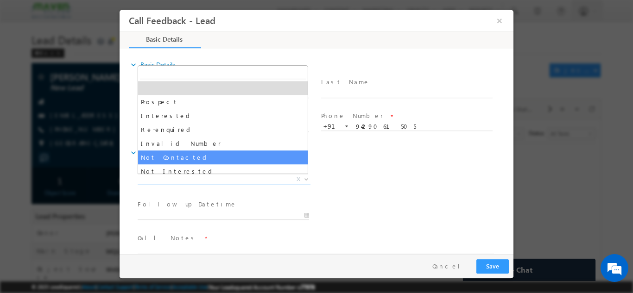
select select "Not Contacted"
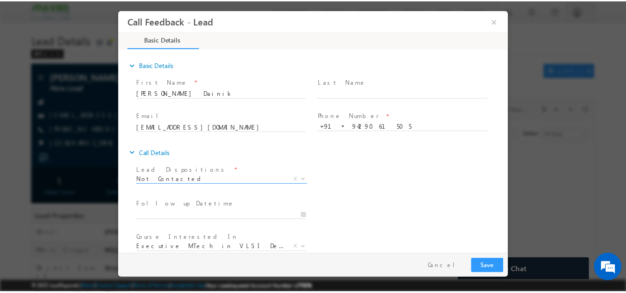
scroll to position [49, 0]
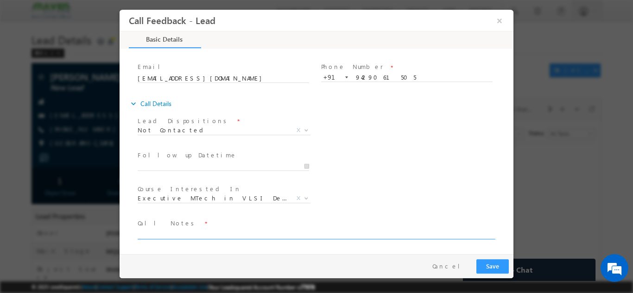
click at [233, 235] on textarea at bounding box center [316, 233] width 356 height 11
type textarea "dnp"
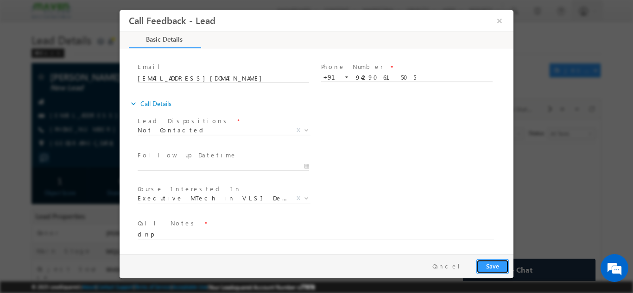
click at [495, 268] on button "Save" at bounding box center [492, 266] width 32 height 14
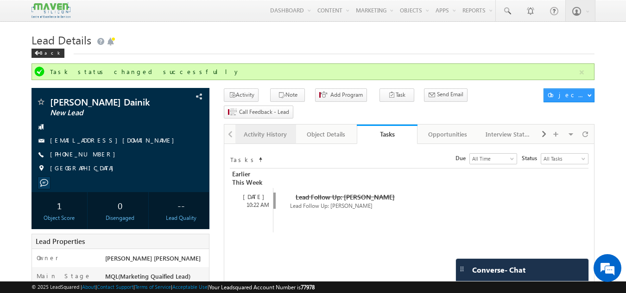
click at [270, 129] on div "Activity History" at bounding box center [265, 134] width 45 height 11
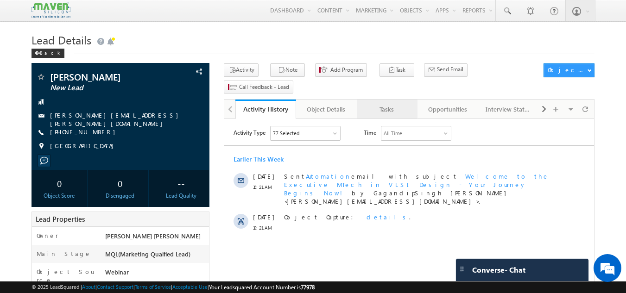
click at [403, 100] on link "Tasks" at bounding box center [387, 109] width 61 height 19
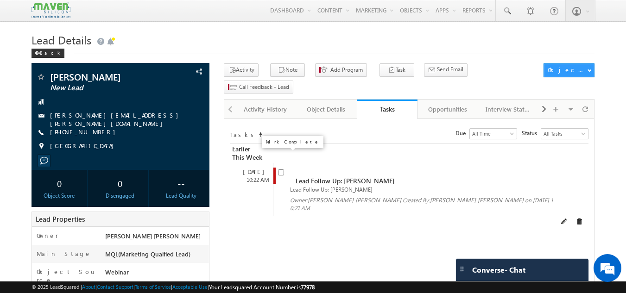
click at [279, 170] on input "checkbox" at bounding box center [281, 173] width 6 height 6
checkbox input "false"
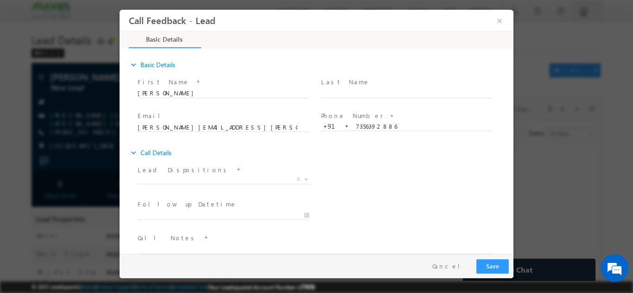
scroll to position [15, 0]
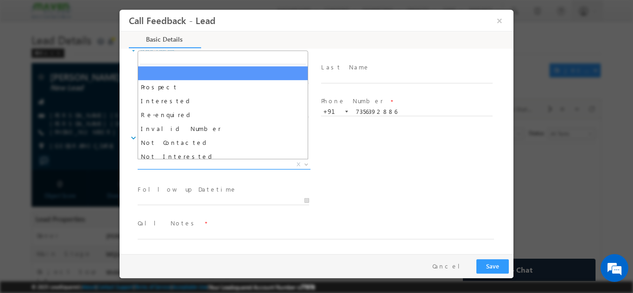
click at [240, 168] on span "X" at bounding box center [224, 164] width 173 height 9
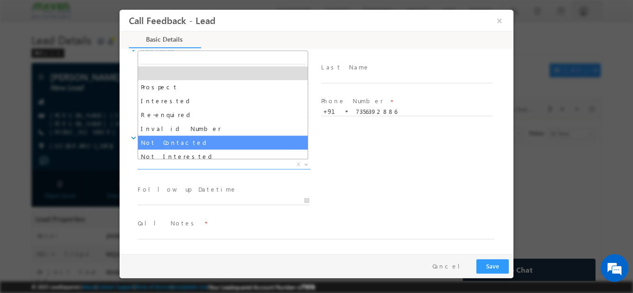
select select "Not Contacted"
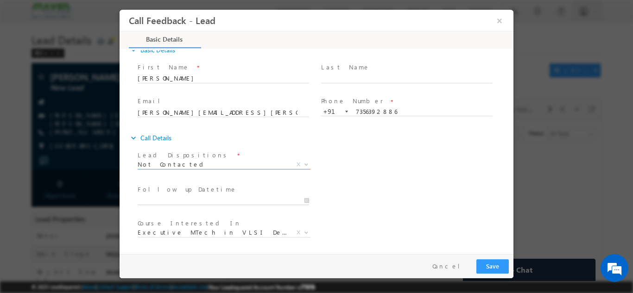
type input "[DATE] 10:35 AM"
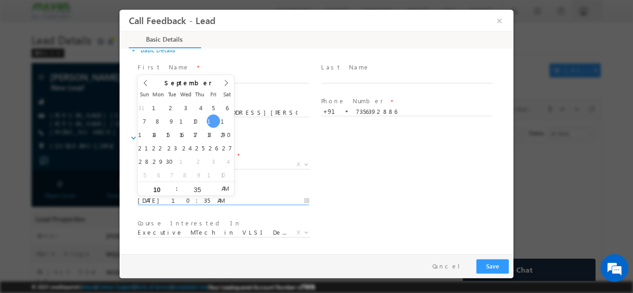
drag, startPoint x: 222, startPoint y: 146, endPoint x: 174, endPoint y: 202, distance: 73.6
click at [174, 202] on input "[DATE] 10:35 AM" at bounding box center [223, 200] width 171 height 9
click at [292, 198] on input "[DATE] 10:35 AM" at bounding box center [223, 200] width 171 height 9
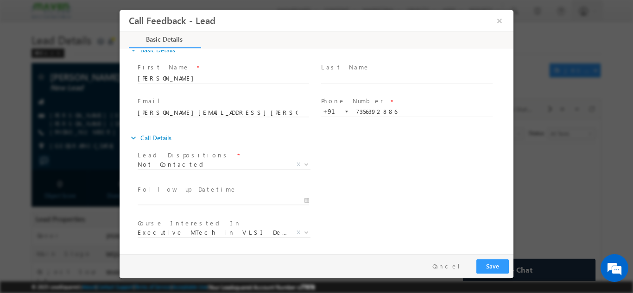
click at [400, 208] on div "Follow up Datetime * Program Type * Long Term Short Term X" at bounding box center [325, 200] width 378 height 34
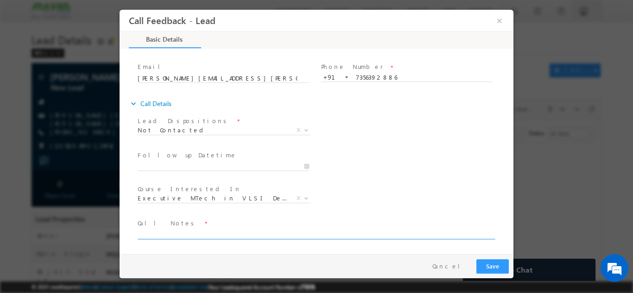
click at [350, 236] on textarea at bounding box center [316, 233] width 356 height 11
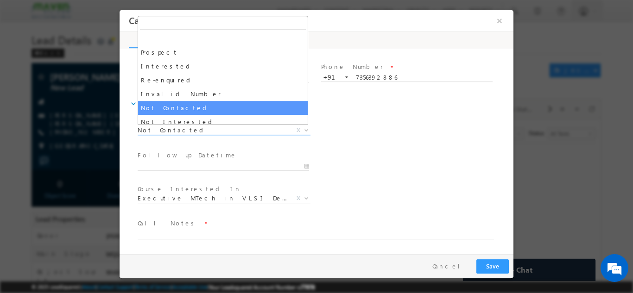
click at [268, 131] on span "Not Contacted" at bounding box center [213, 130] width 151 height 8
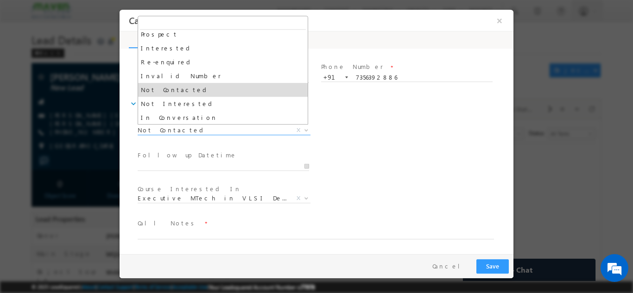
scroll to position [18, 0]
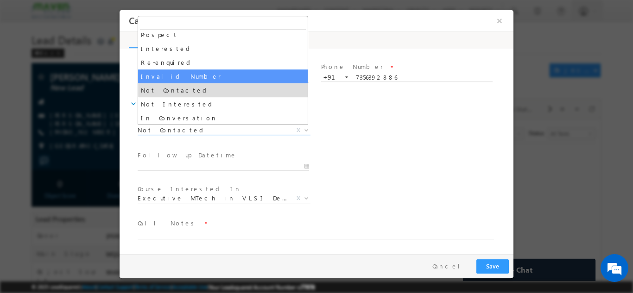
select select "Invalid Number"
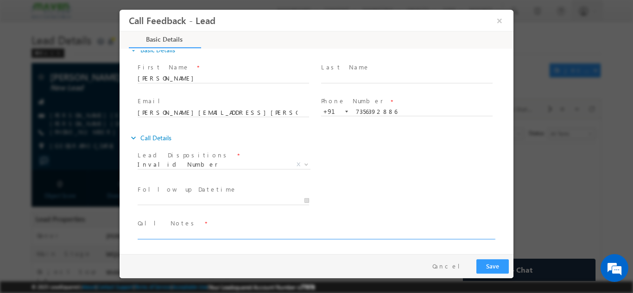
click at [264, 229] on textarea at bounding box center [316, 233] width 356 height 11
type textarea "not in service"
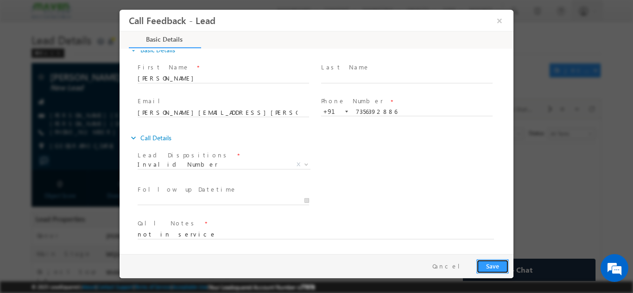
click at [498, 265] on button "Save" at bounding box center [492, 266] width 32 height 14
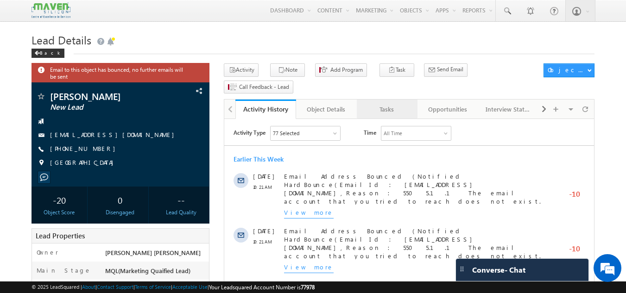
click at [389, 104] on div "Tasks" at bounding box center [386, 109] width 45 height 11
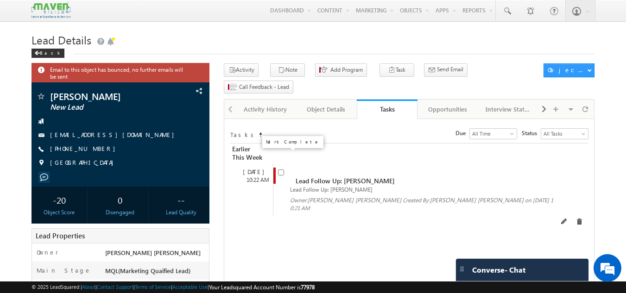
click at [281, 170] on input "checkbox" at bounding box center [281, 173] width 6 height 6
checkbox input "false"
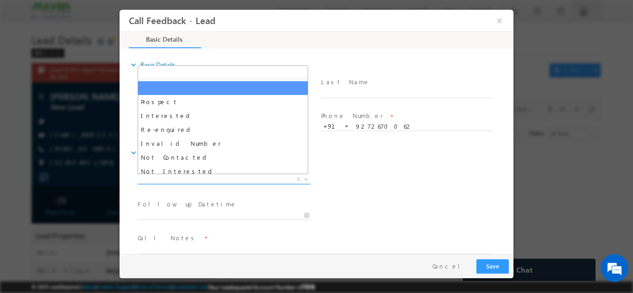
click at [243, 179] on span "X" at bounding box center [224, 179] width 173 height 9
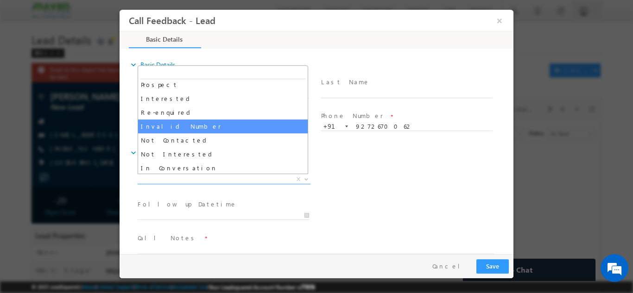
scroll to position [17, 0]
select select "Invalid Number"
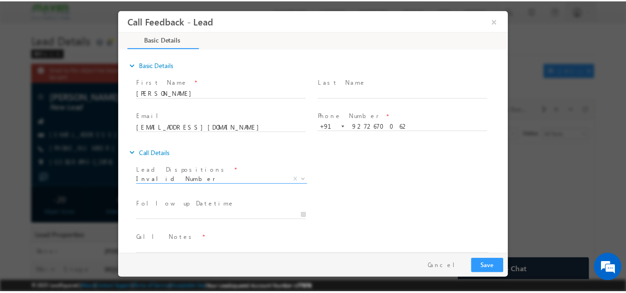
scroll to position [15, 0]
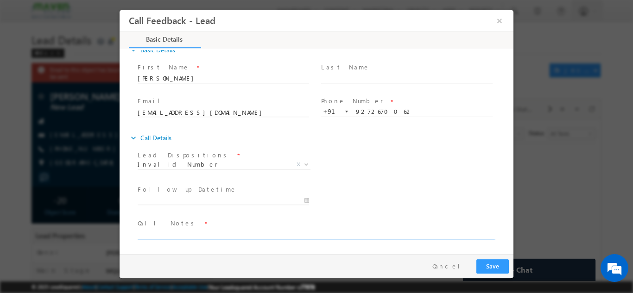
click at [229, 234] on textarea at bounding box center [316, 233] width 356 height 11
type textarea "not reachable"
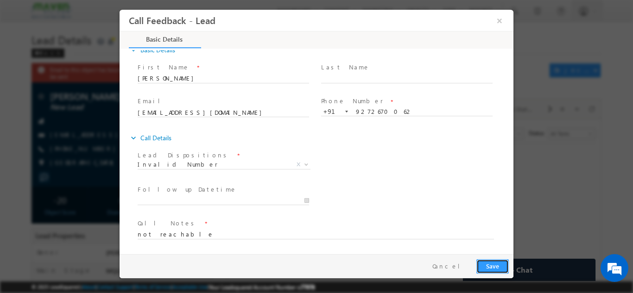
click at [501, 265] on button "Save" at bounding box center [492, 266] width 32 height 14
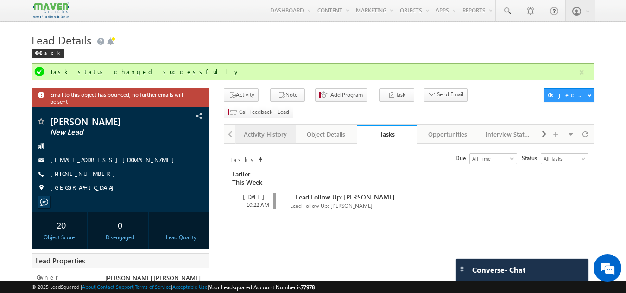
click at [268, 129] on div "Activity History" at bounding box center [265, 134] width 45 height 11
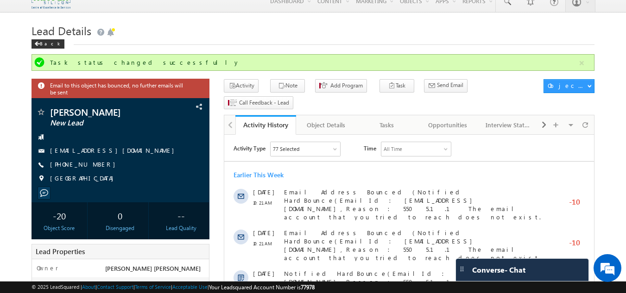
scroll to position [0, 0]
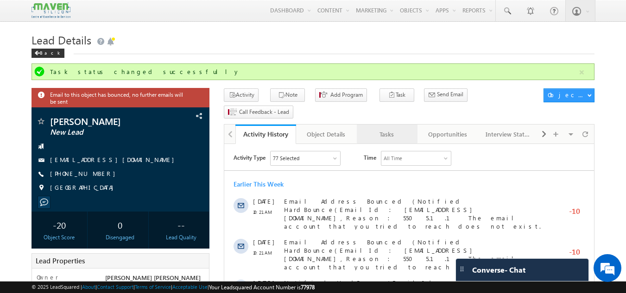
click at [395, 129] on div "Tasks" at bounding box center [386, 134] width 45 height 11
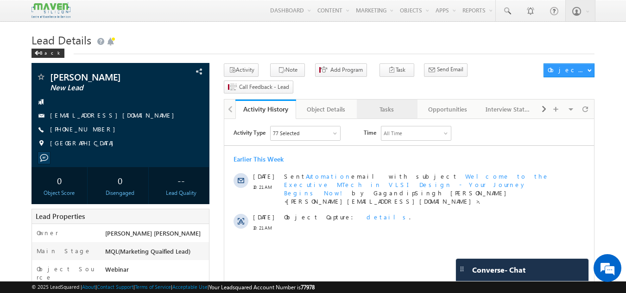
click at [376, 104] on div "Tasks" at bounding box center [386, 109] width 45 height 11
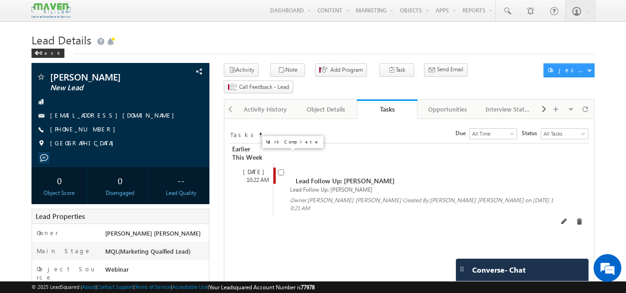
click at [283, 170] on input "checkbox" at bounding box center [281, 173] width 6 height 6
checkbox input "false"
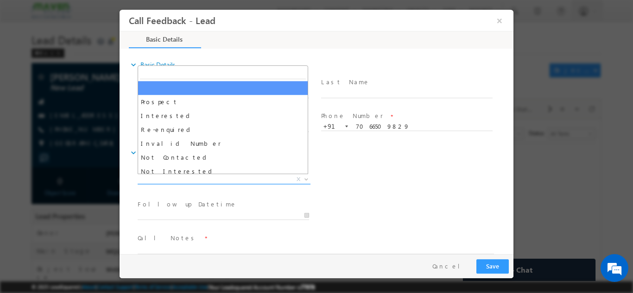
click at [232, 178] on span "X" at bounding box center [224, 179] width 173 height 9
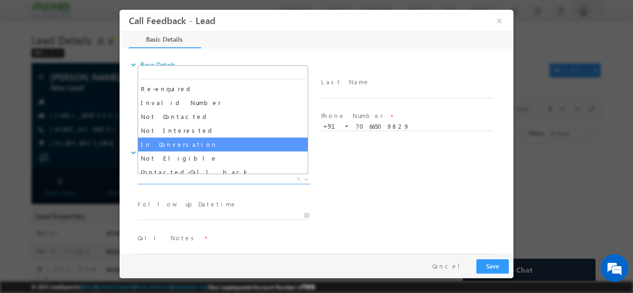
scroll to position [41, 0]
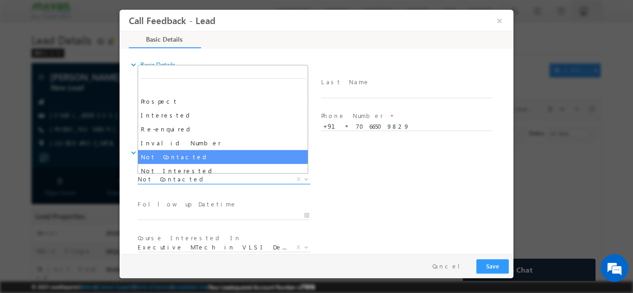
click at [206, 179] on span "Not Contacted" at bounding box center [213, 179] width 151 height 8
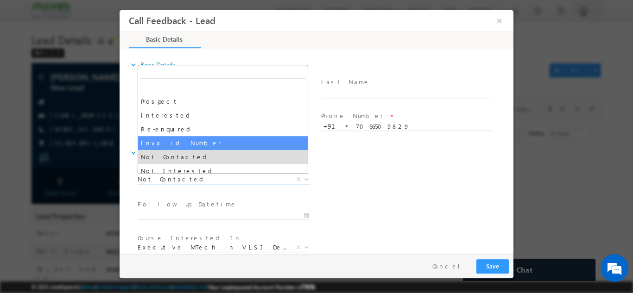
select select "Invalid Number"
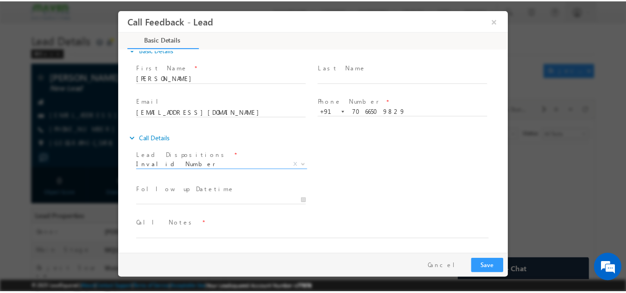
scroll to position [9, 0]
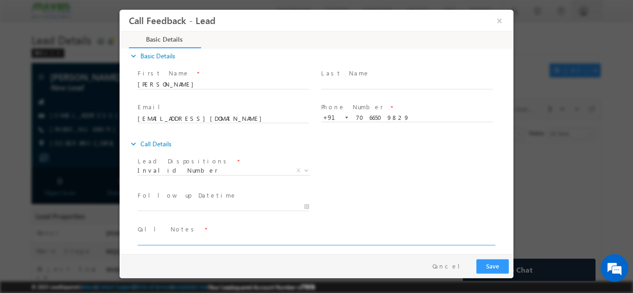
click at [186, 234] on textarea at bounding box center [316, 239] width 356 height 11
type textarea "wrong number"
click at [483, 262] on button "Save" at bounding box center [492, 266] width 32 height 14
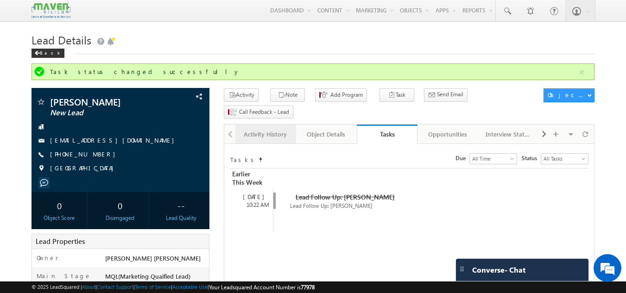
click at [265, 125] on link "Activity History" at bounding box center [265, 134] width 61 height 19
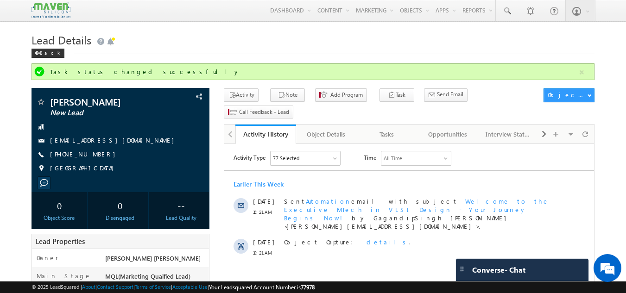
drag, startPoint x: 252, startPoint y: 153, endPoint x: 400, endPoint y: 255, distance: 180.1
click at [252, 153] on span "Activity Type" at bounding box center [250, 158] width 32 height 14
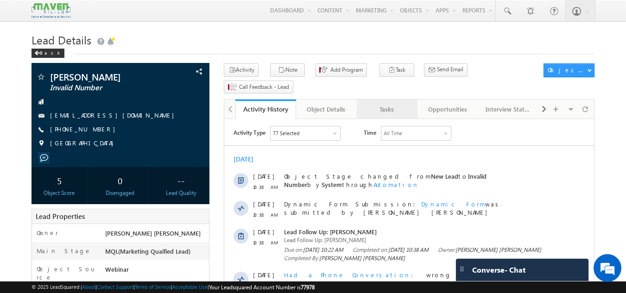
click at [384, 104] on div "Tasks" at bounding box center [386, 109] width 45 height 11
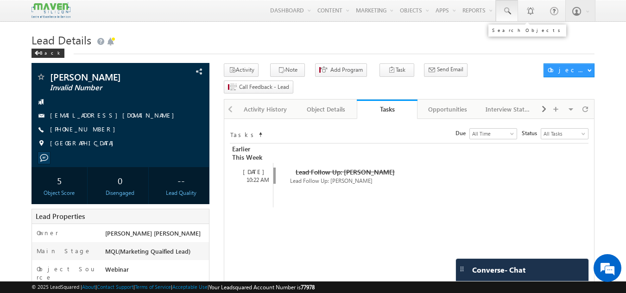
click at [509, 13] on span at bounding box center [506, 10] width 9 height 9
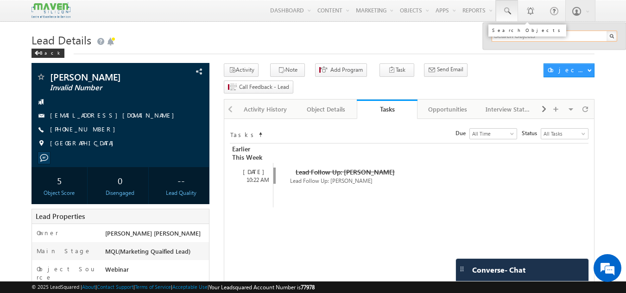
paste input "7608837201"
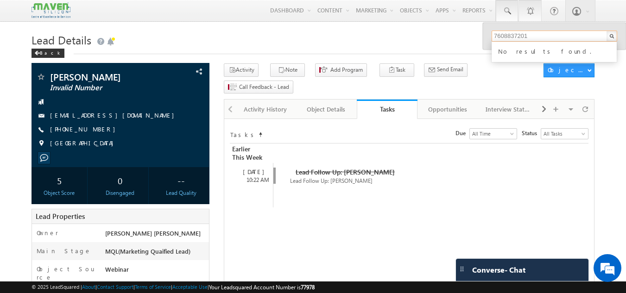
type input "7608837201"
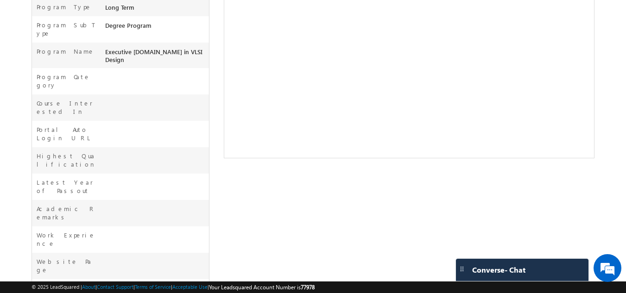
scroll to position [336, 0]
drag, startPoint x: 40, startPoint y: 78, endPoint x: 265, endPoint y: 182, distance: 247.4
click at [265, 182] on div "[PERSON_NAME] New Lead" at bounding box center [314, 49] width 564 height 645
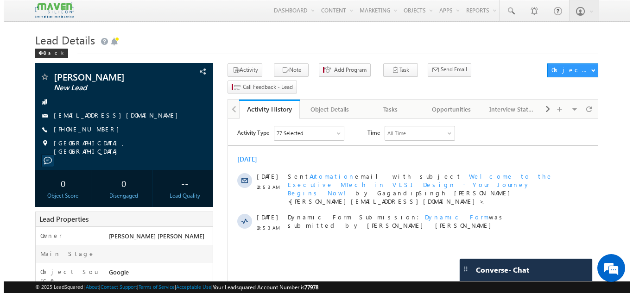
scroll to position [0, 0]
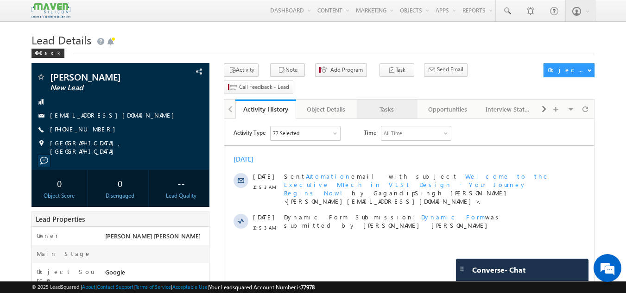
click at [386, 104] on div "Tasks" at bounding box center [386, 109] width 45 height 11
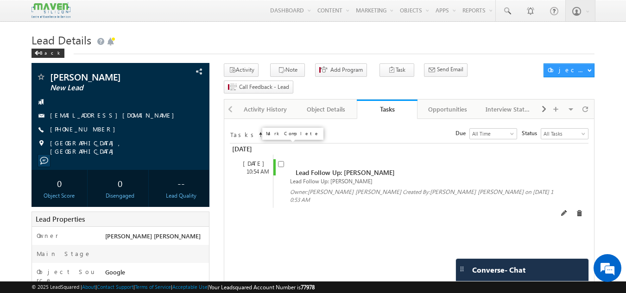
click at [283, 161] on input "checkbox" at bounding box center [281, 164] width 6 height 6
checkbox input "false"
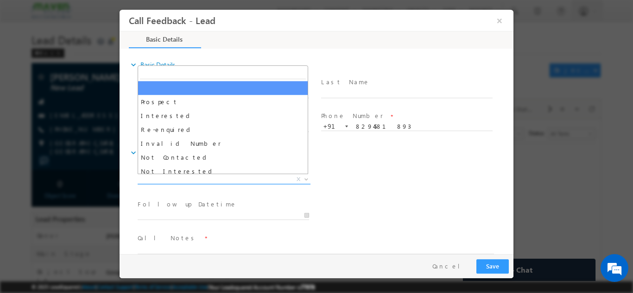
click at [256, 177] on span "X" at bounding box center [224, 179] width 173 height 9
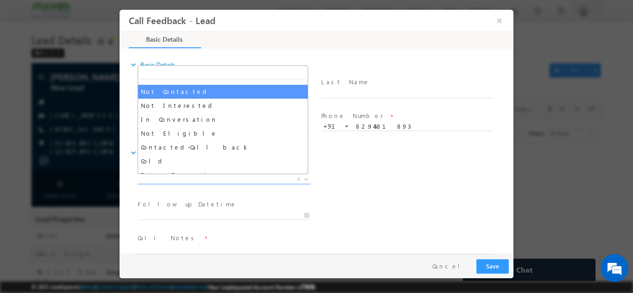
scroll to position [66, 0]
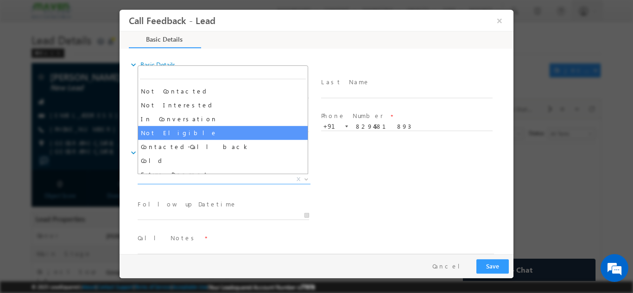
select select "Not Eligible"
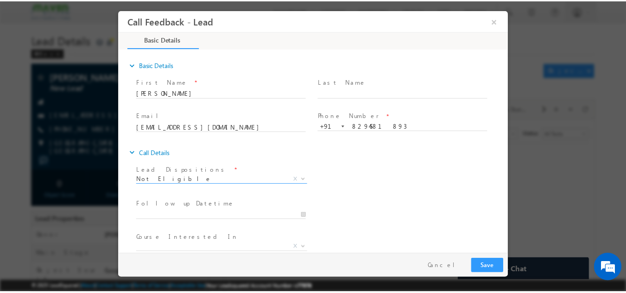
scroll to position [49, 0]
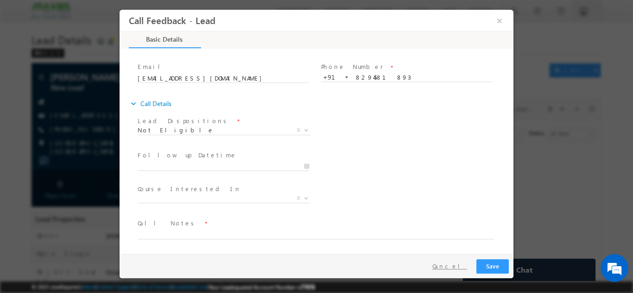
click at [457, 261] on button "Cancel" at bounding box center [449, 266] width 49 height 13
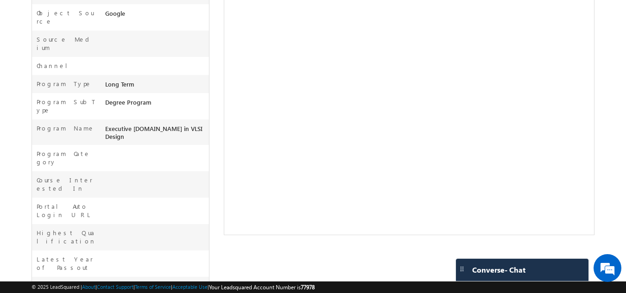
scroll to position [361, 0]
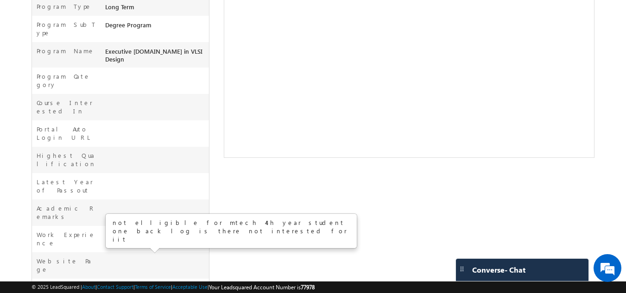
drag, startPoint x: 135, startPoint y: 257, endPoint x: 105, endPoint y: 233, distance: 38.9
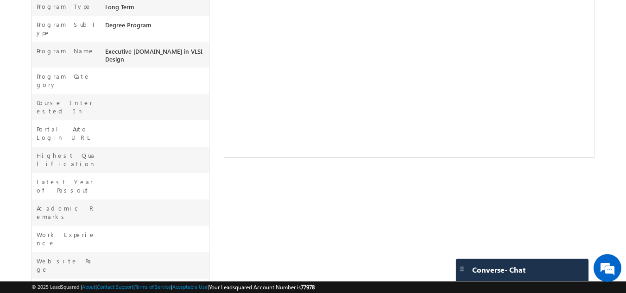
copy span "not elligible for mtech 4th year student one back log is there not interested f…"
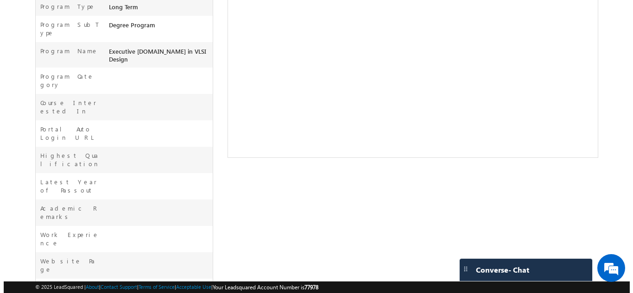
scroll to position [0, 0]
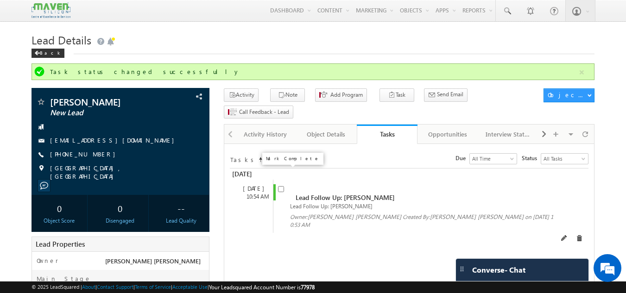
click at [280, 186] on input "checkbox" at bounding box center [281, 189] width 6 height 6
checkbox input "false"
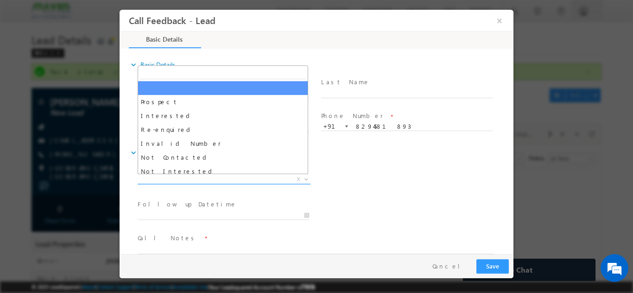
click at [245, 177] on span "X" at bounding box center [224, 179] width 173 height 9
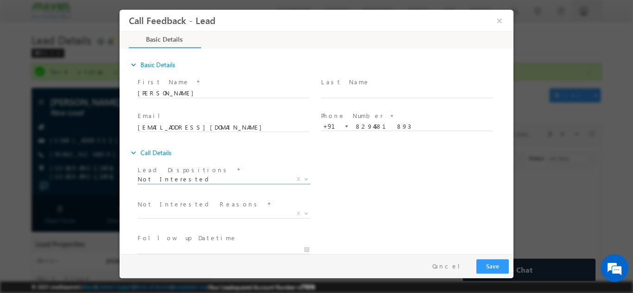
scroll to position [83, 0]
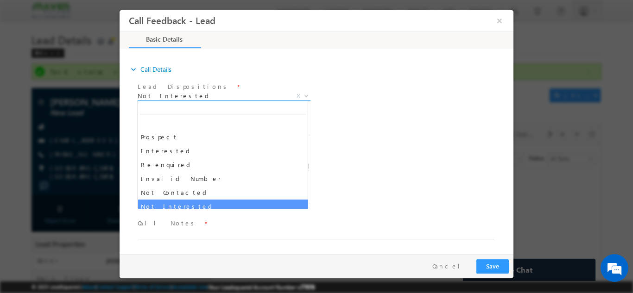
click at [217, 93] on span "Not Interested" at bounding box center [213, 95] width 151 height 8
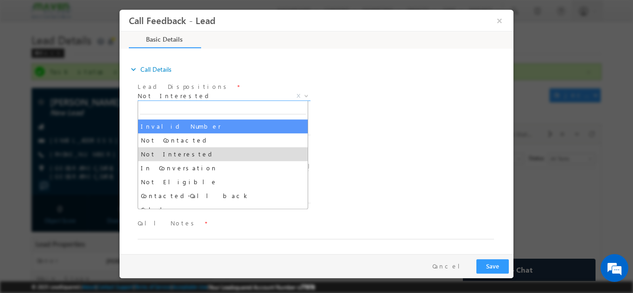
scroll to position [54, 0]
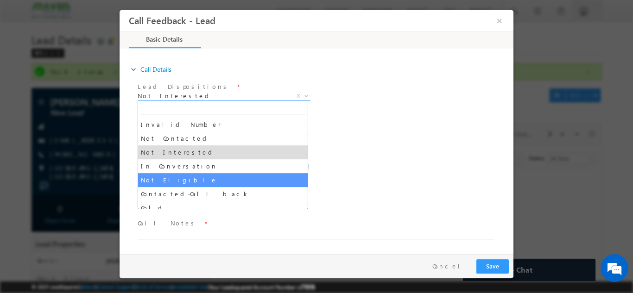
select select "Not Eligible"
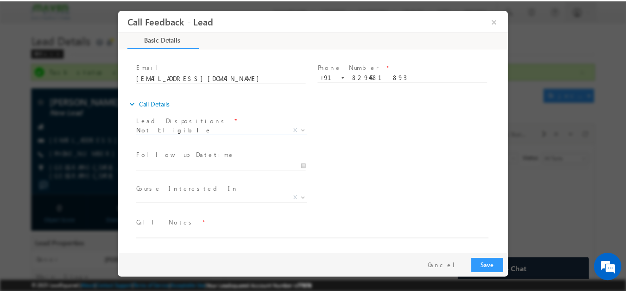
scroll to position [49, 0]
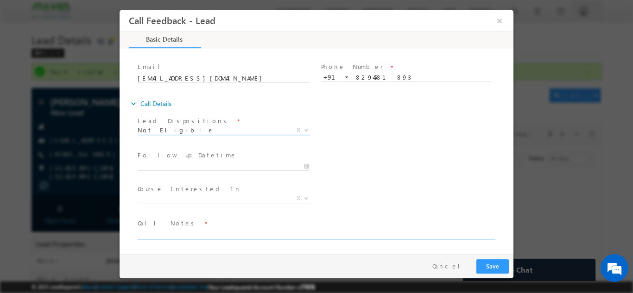
click at [202, 232] on textarea at bounding box center [316, 233] width 356 height 11
paste textarea "not elligible for mtech 4th year student one back log is there not interested f…"
type textarea "not elligible for mtech 4th year student one back log is there not interested f…"
click at [500, 270] on button "Save" at bounding box center [492, 266] width 32 height 14
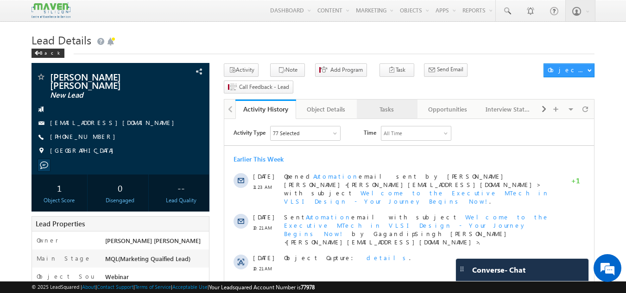
click at [402, 104] on div "Tasks" at bounding box center [386, 109] width 45 height 11
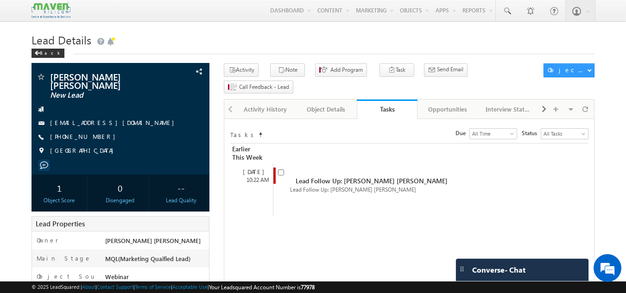
click at [402, 105] on div "Tasks" at bounding box center [387, 109] width 47 height 9
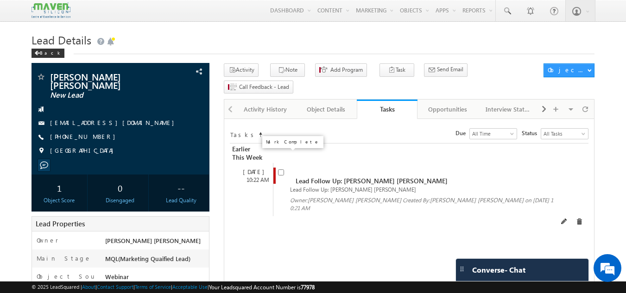
click at [281, 170] on input "checkbox" at bounding box center [281, 173] width 6 height 6
checkbox input "false"
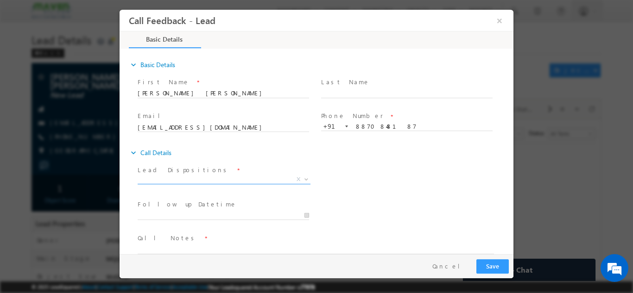
click at [238, 178] on span "X" at bounding box center [224, 179] width 173 height 9
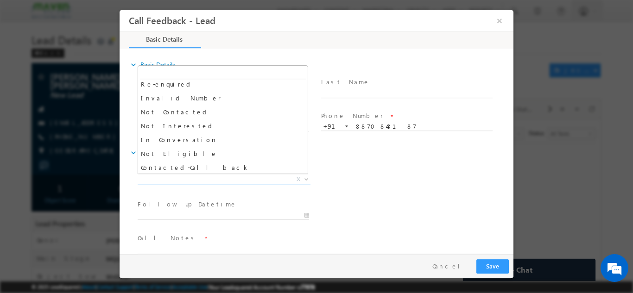
scroll to position [45, 0]
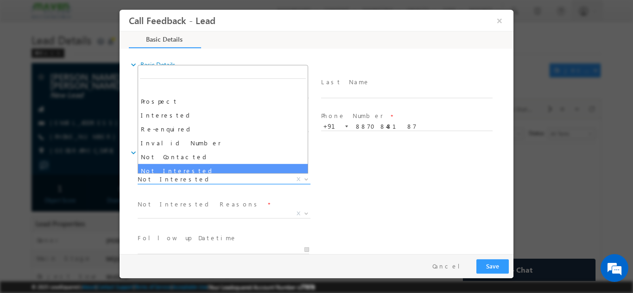
click at [186, 178] on span "Not Interested" at bounding box center [213, 179] width 151 height 8
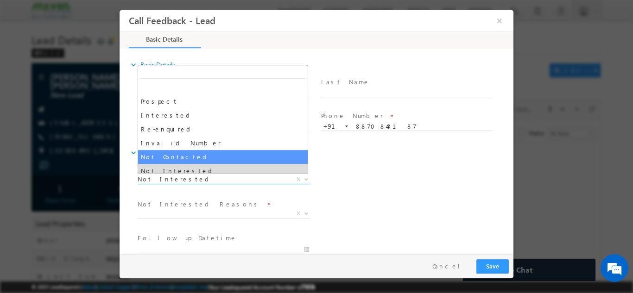
select select "Not Contacted"
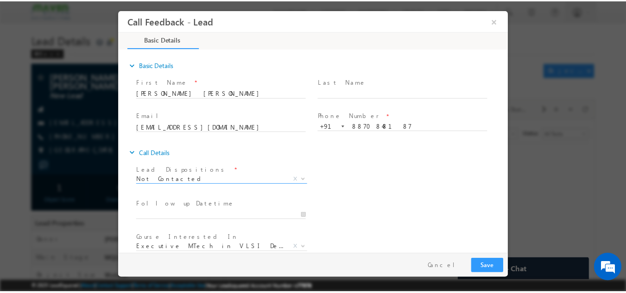
scroll to position [49, 0]
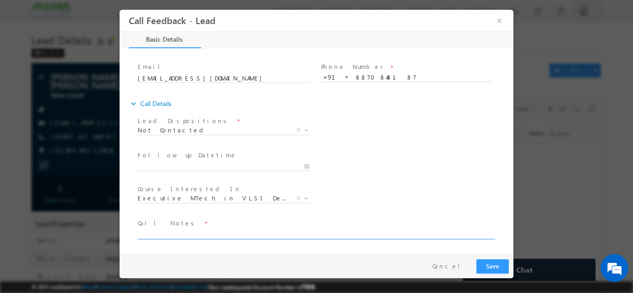
click at [304, 233] on textarea at bounding box center [316, 233] width 356 height 11
type textarea "dnp"
click at [480, 266] on button "Save" at bounding box center [492, 266] width 32 height 14
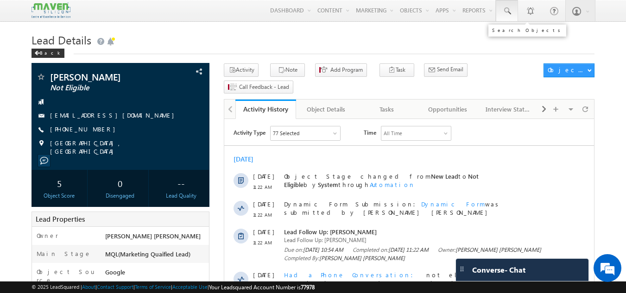
click at [503, 7] on span at bounding box center [506, 10] width 9 height 9
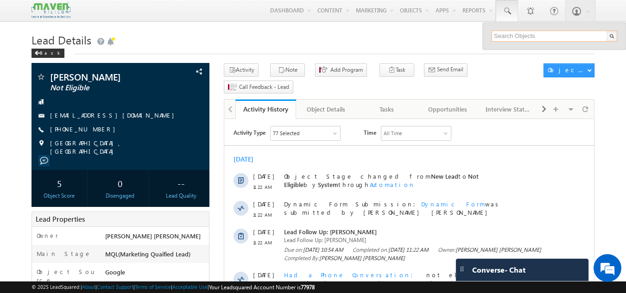
click at [513, 40] on input "text" at bounding box center [555, 36] width 126 height 11
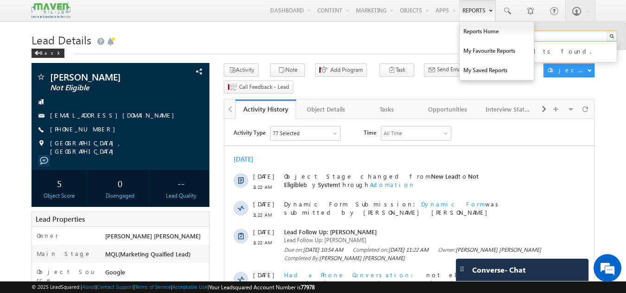
type input "9353424829"
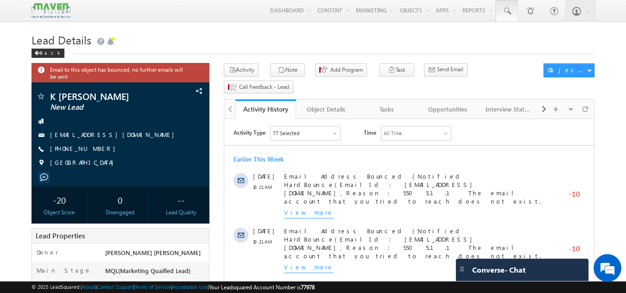
click at [508, 10] on span at bounding box center [506, 10] width 9 height 9
